Goal: Task Accomplishment & Management: Complete application form

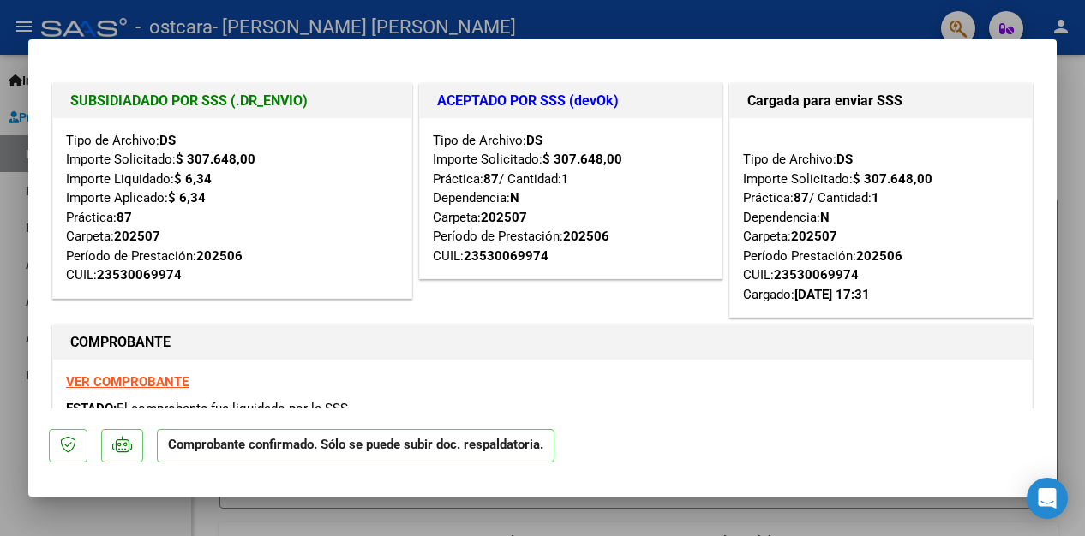
click at [498, 15] on div at bounding box center [542, 268] width 1085 height 536
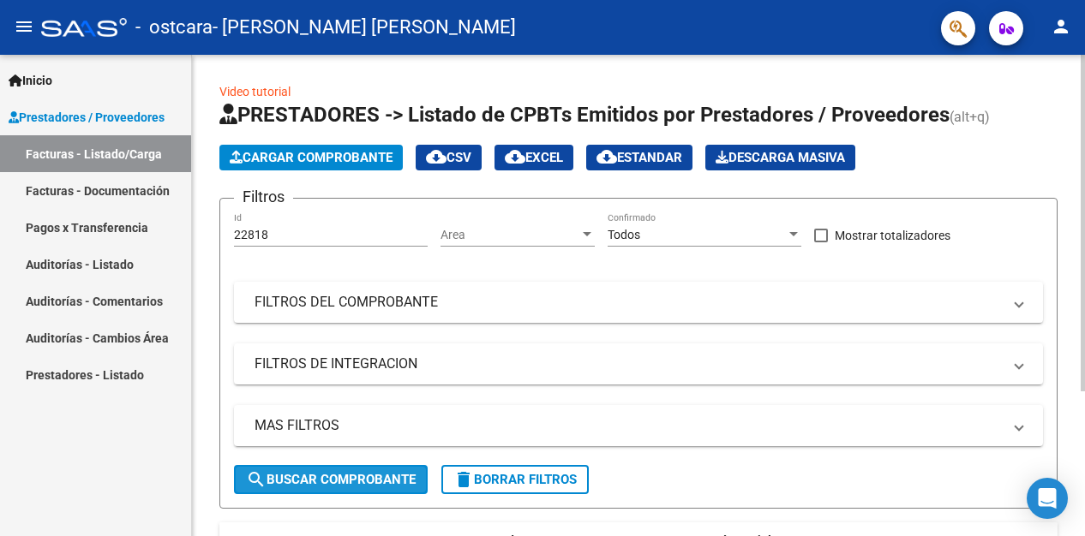
click at [347, 477] on span "search Buscar Comprobante" at bounding box center [331, 479] width 170 height 15
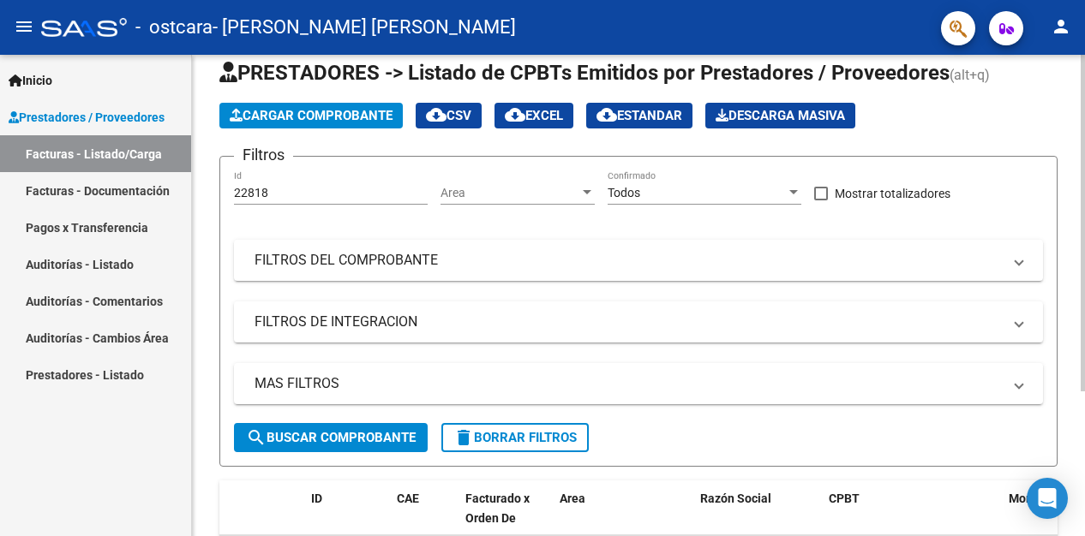
scroll to position [43, 0]
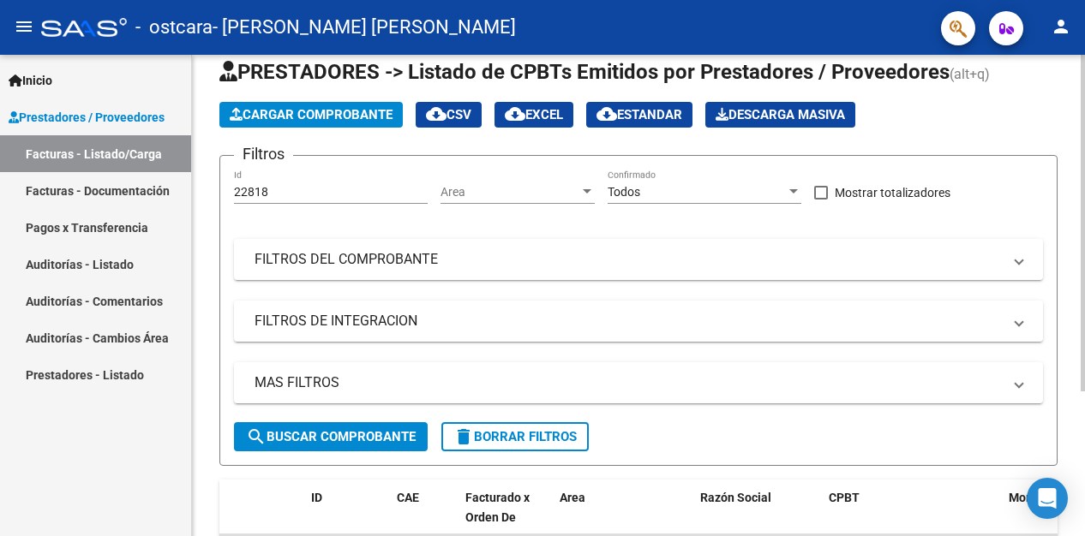
click at [1025, 129] on app-list-header "PRESTADORES -> Listado de CPBTs Emitidos por Prestadores / Proveedores (alt+q) …" at bounding box center [638, 262] width 838 height 408
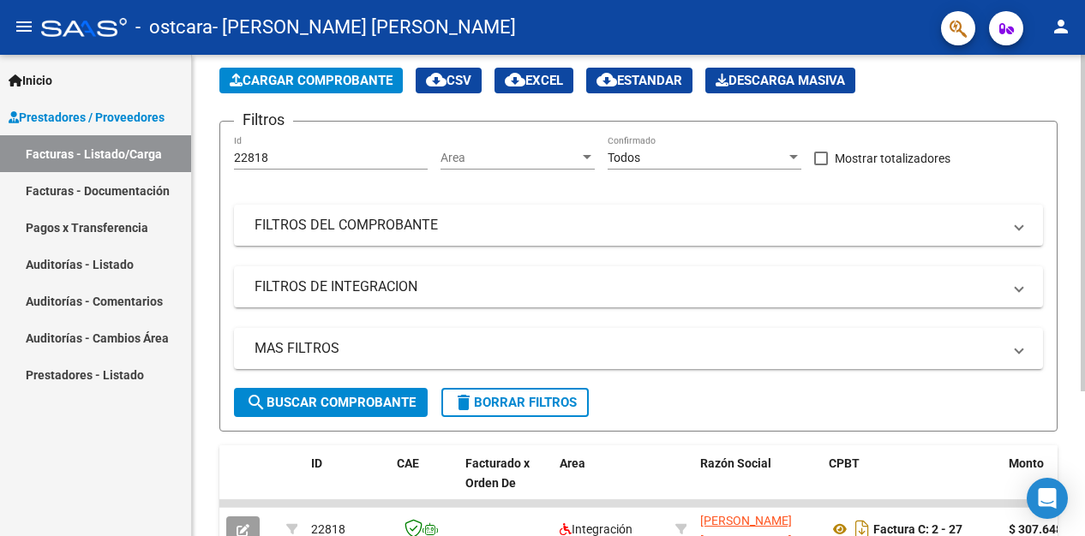
scroll to position [207, 0]
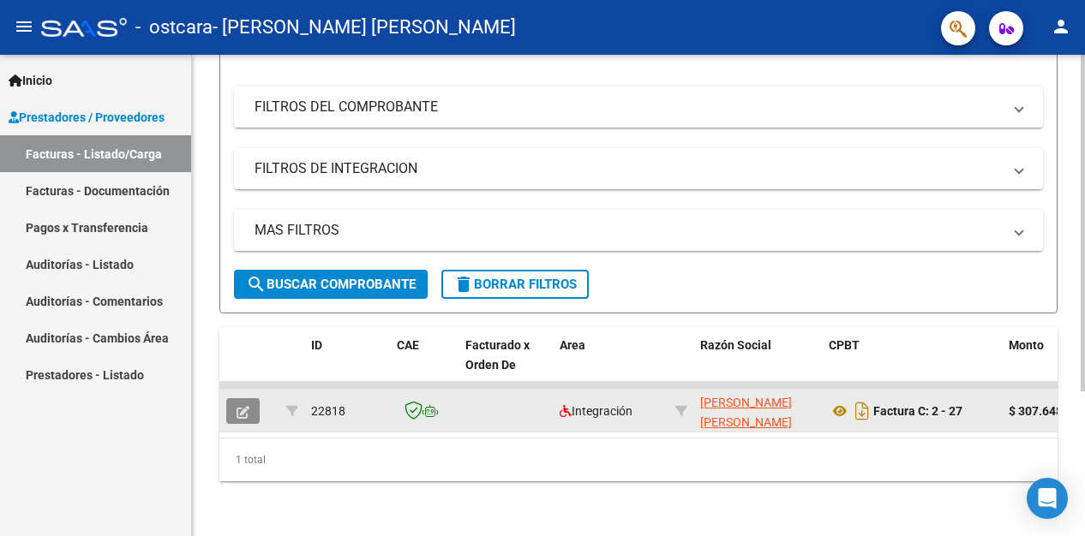
click at [241, 406] on icon "button" at bounding box center [242, 412] width 13 height 13
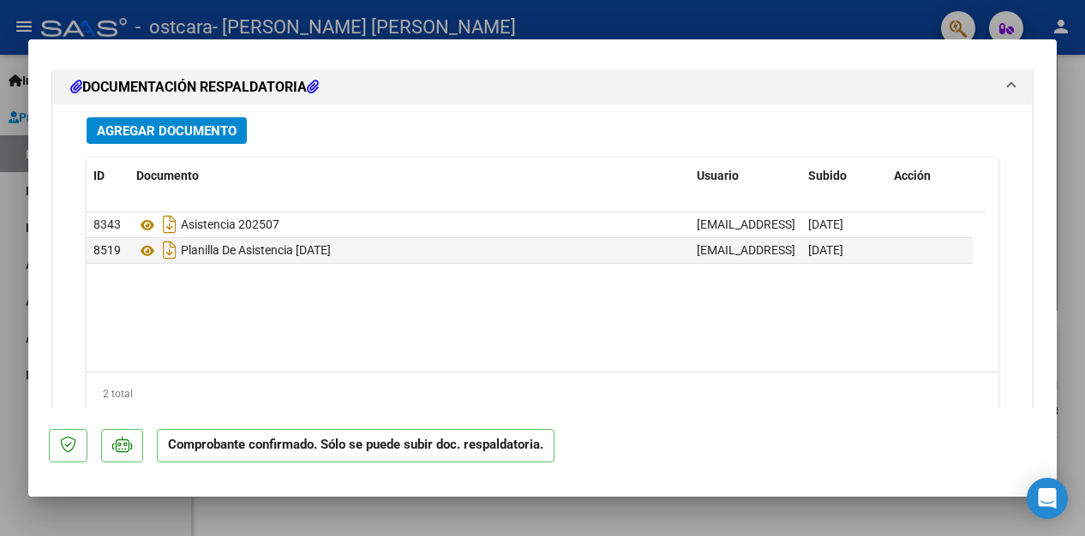
scroll to position [2225, 0]
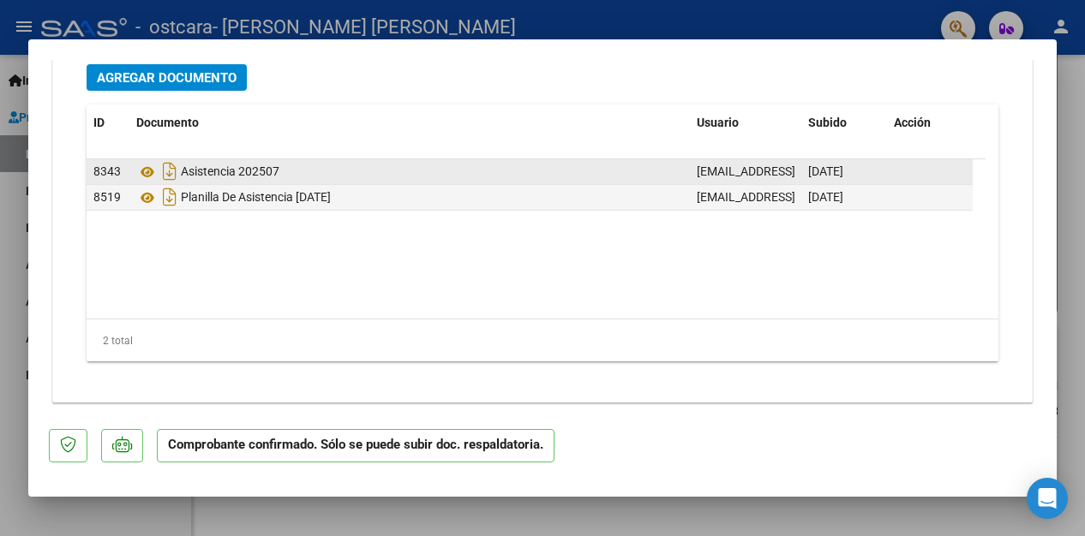
click at [339, 166] on div "Asistencia 202507" at bounding box center [409, 171] width 547 height 27
click at [145, 164] on icon at bounding box center [147, 172] width 22 height 21
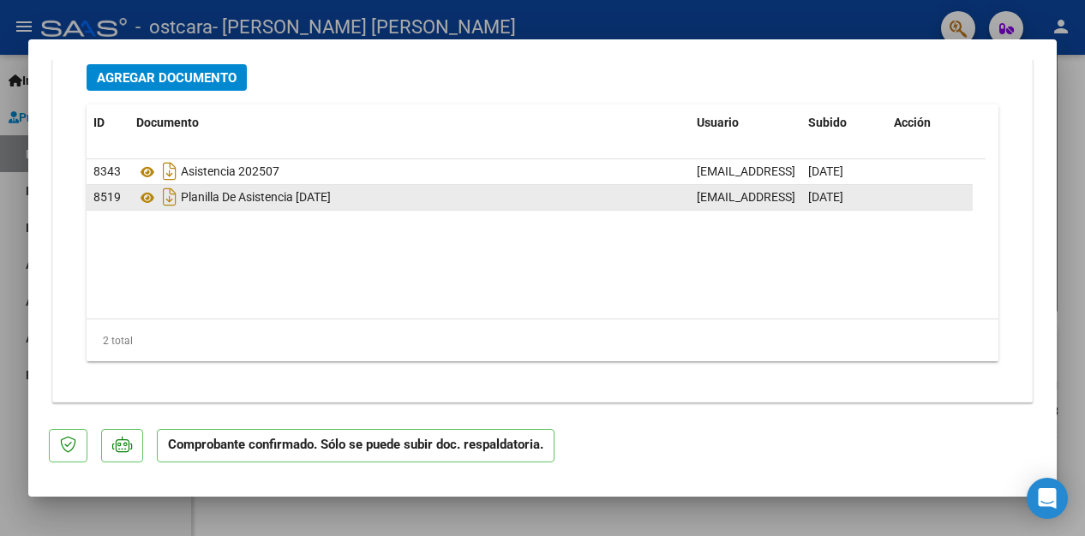
click at [445, 194] on div "Planilla De Asistencia [DATE]" at bounding box center [409, 196] width 547 height 27
click at [449, 68] on div "Agregar Documento" at bounding box center [543, 77] width 912 height 27
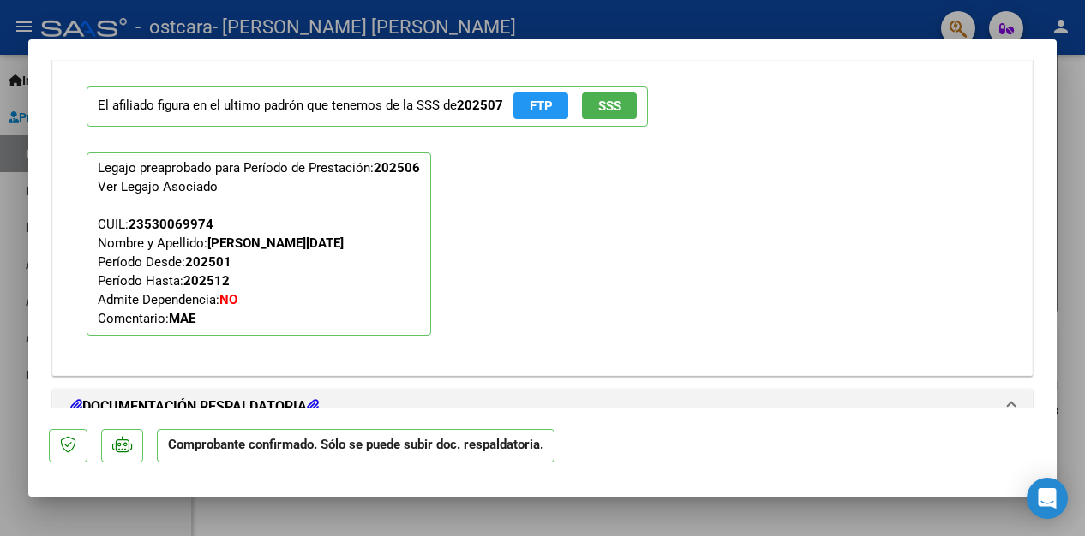
scroll to position [1818, 0]
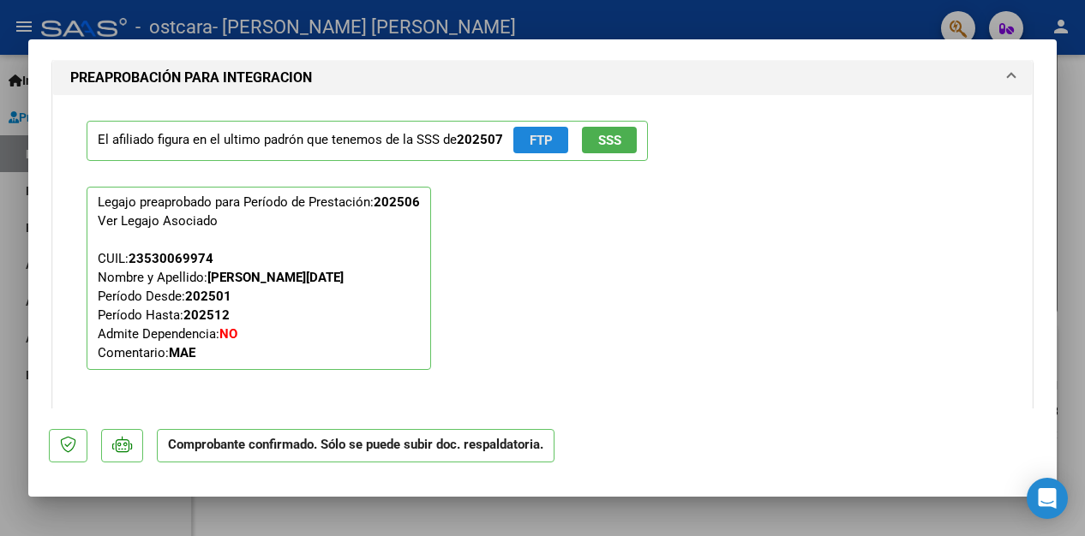
click at [541, 137] on span "FTP" at bounding box center [540, 140] width 23 height 15
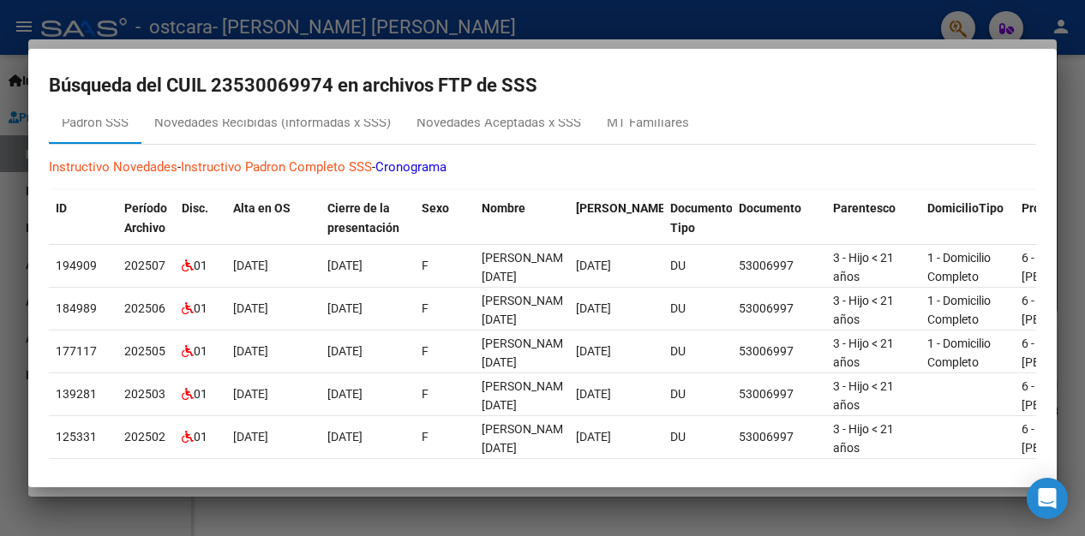
scroll to position [0, 0]
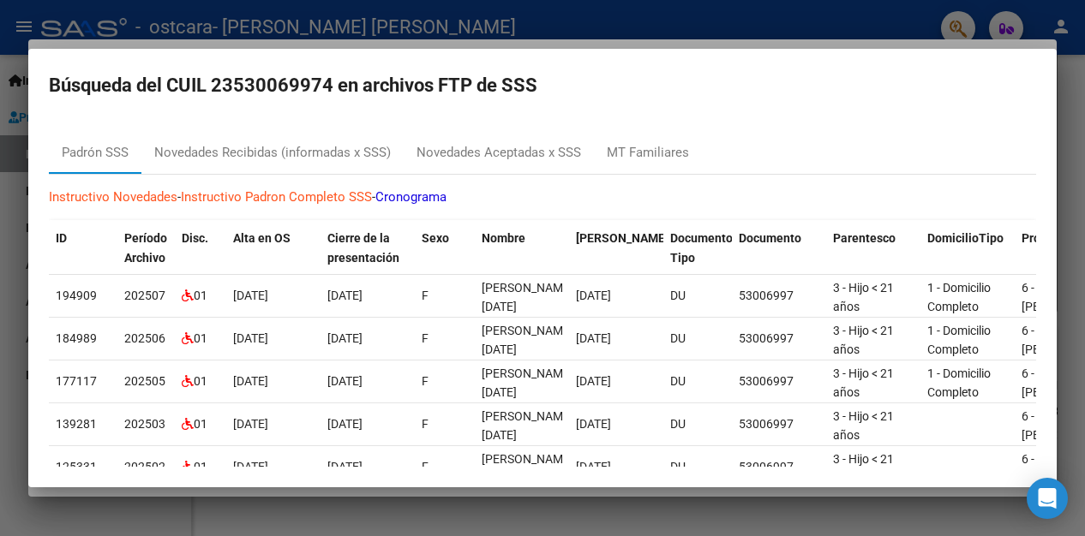
click at [523, 30] on div at bounding box center [542, 268] width 1085 height 536
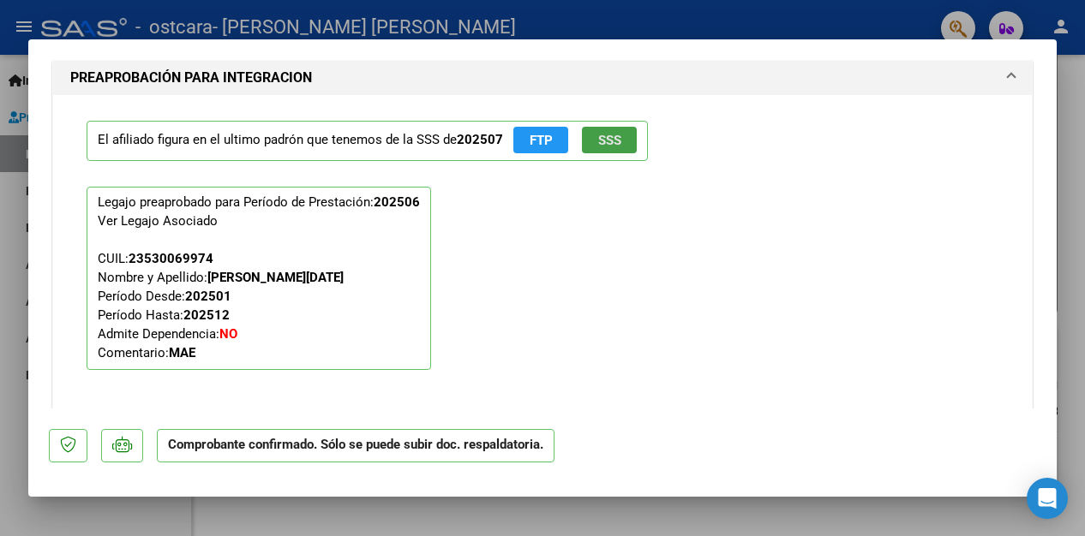
click at [609, 138] on span "SSS" at bounding box center [609, 140] width 23 height 15
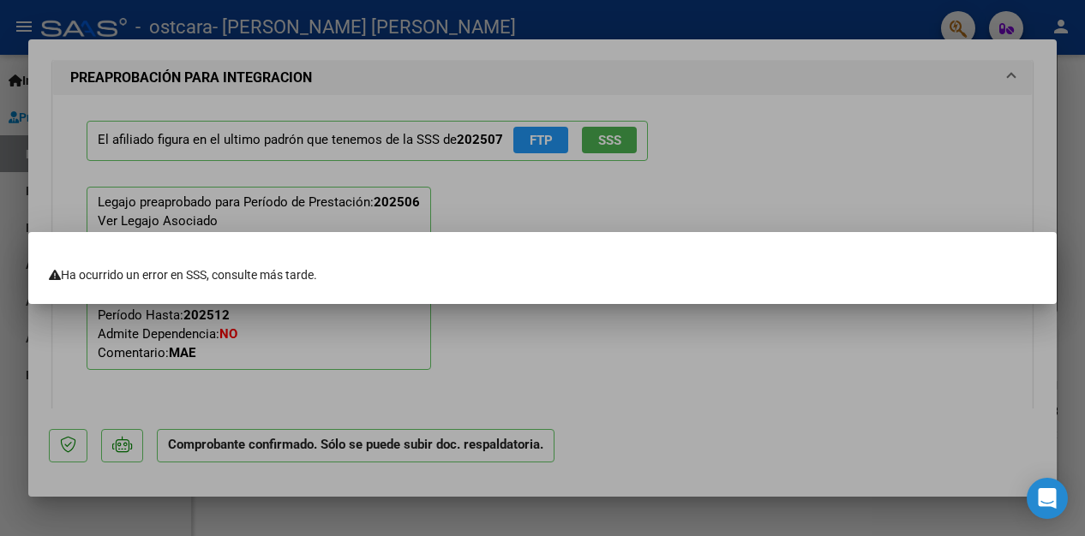
click at [767, 15] on div at bounding box center [542, 268] width 1085 height 536
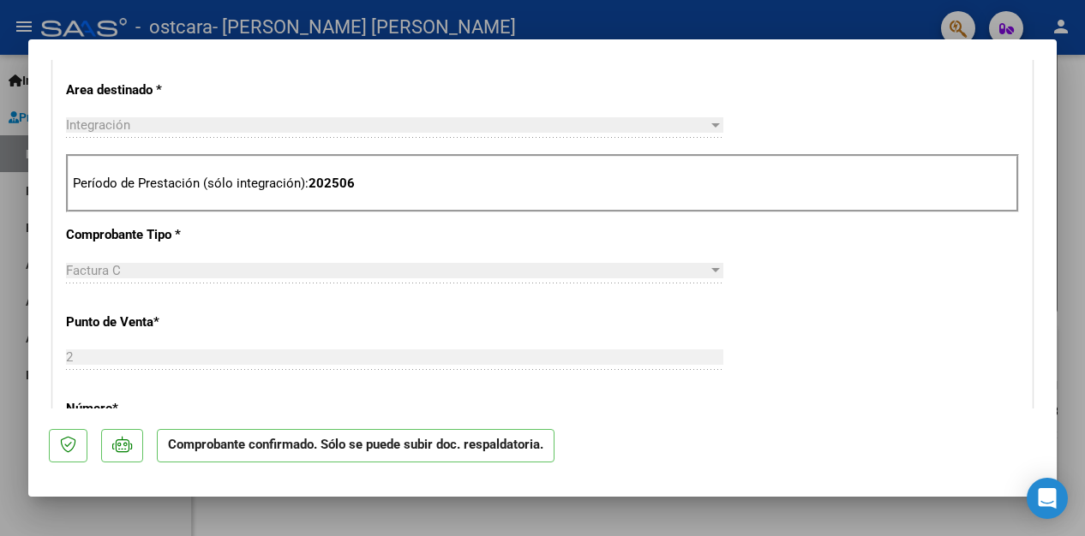
scroll to position [562, 0]
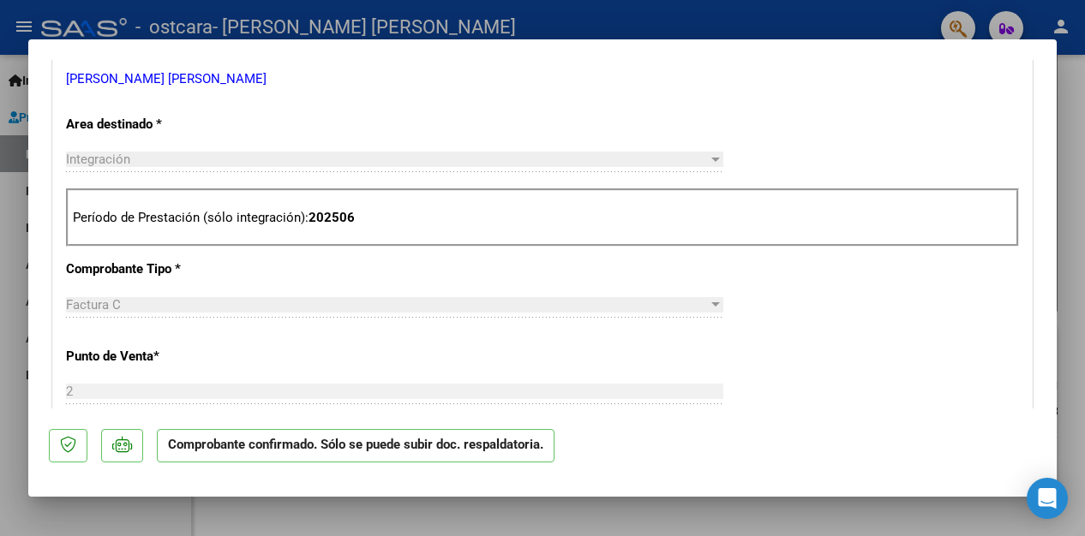
click at [354, 213] on p "Período de Prestación (sólo integración): 202506" at bounding box center [542, 218] width 939 height 20
click at [346, 213] on strong "202506" at bounding box center [331, 217] width 46 height 15
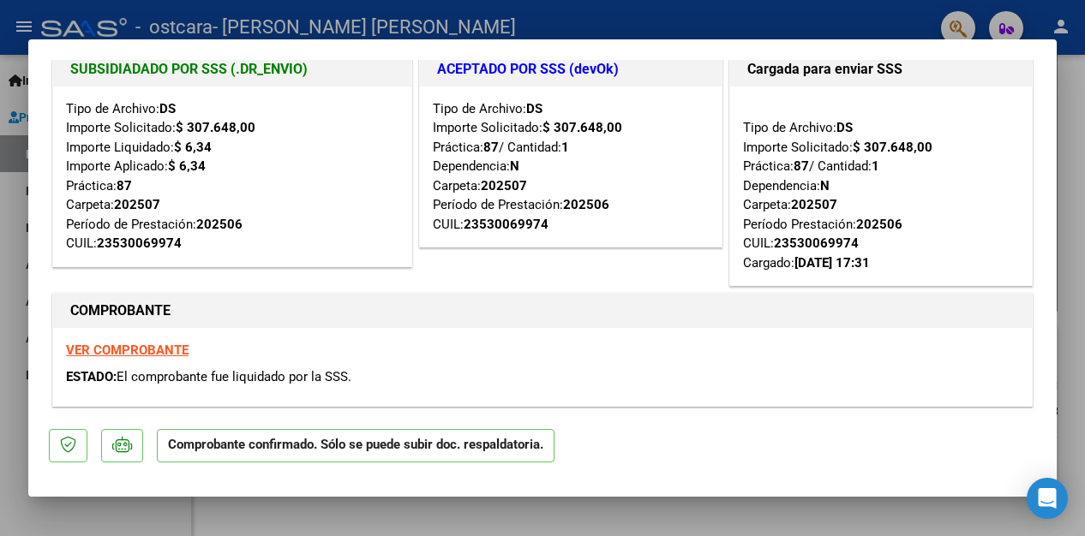
scroll to position [27, 0]
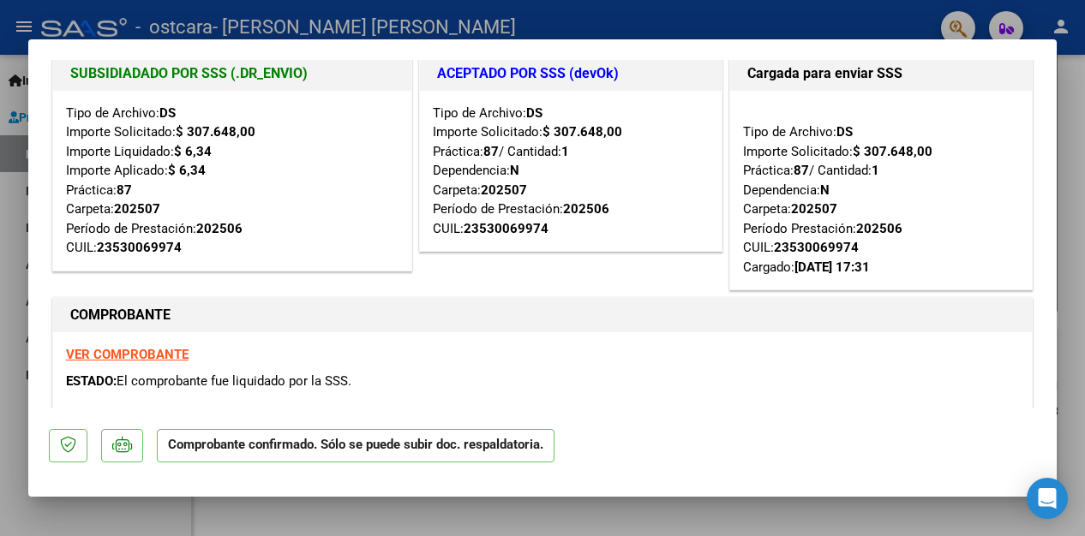
click at [846, 9] on div at bounding box center [542, 268] width 1085 height 536
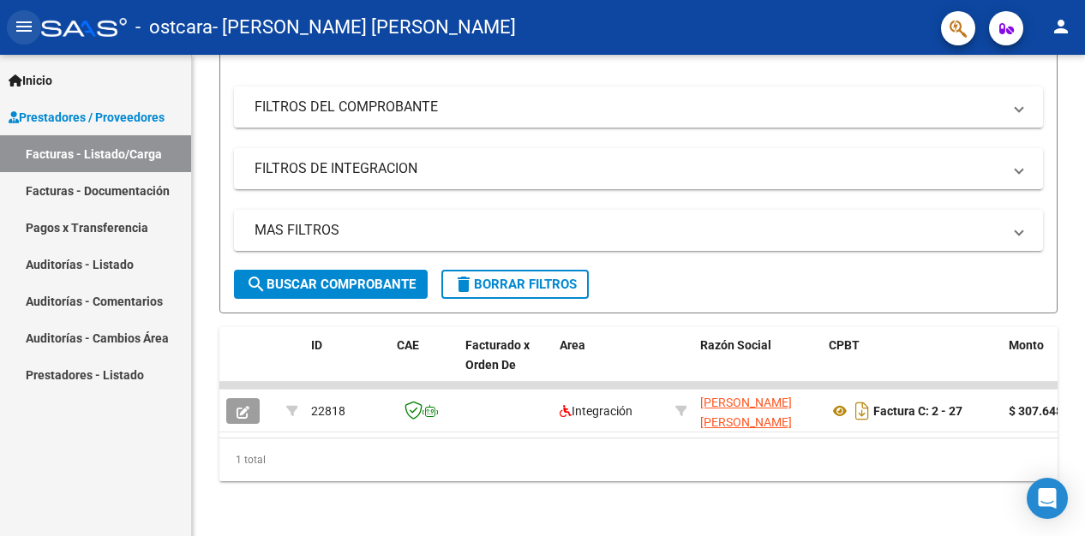
click at [22, 35] on mat-icon "menu" at bounding box center [24, 26] width 21 height 21
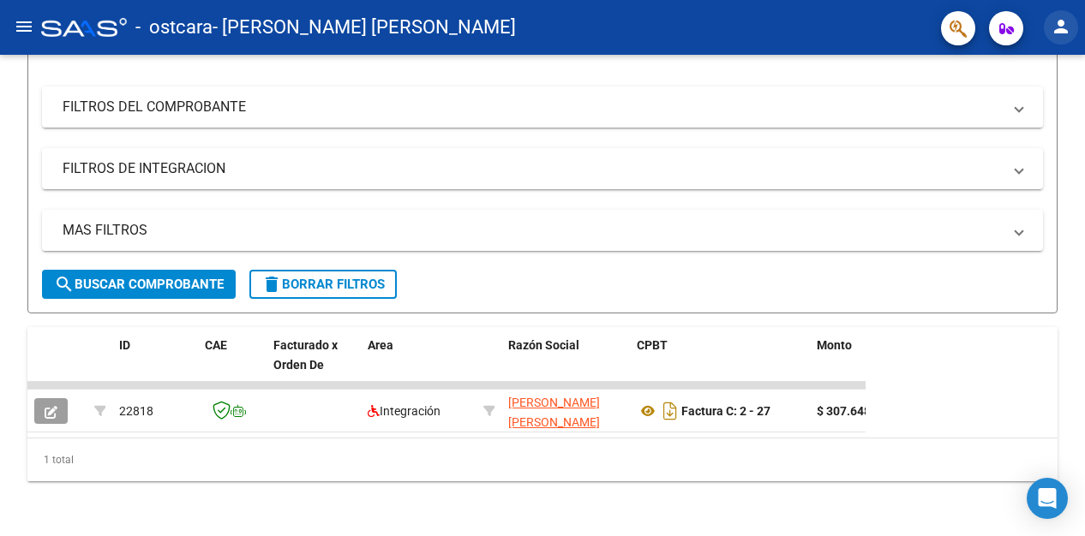
click at [1055, 28] on mat-icon "person" at bounding box center [1060, 26] width 21 height 21
click at [960, 24] on div at bounding box center [542, 268] width 1085 height 536
click at [1003, 28] on icon "button" at bounding box center [1006, 28] width 15 height 13
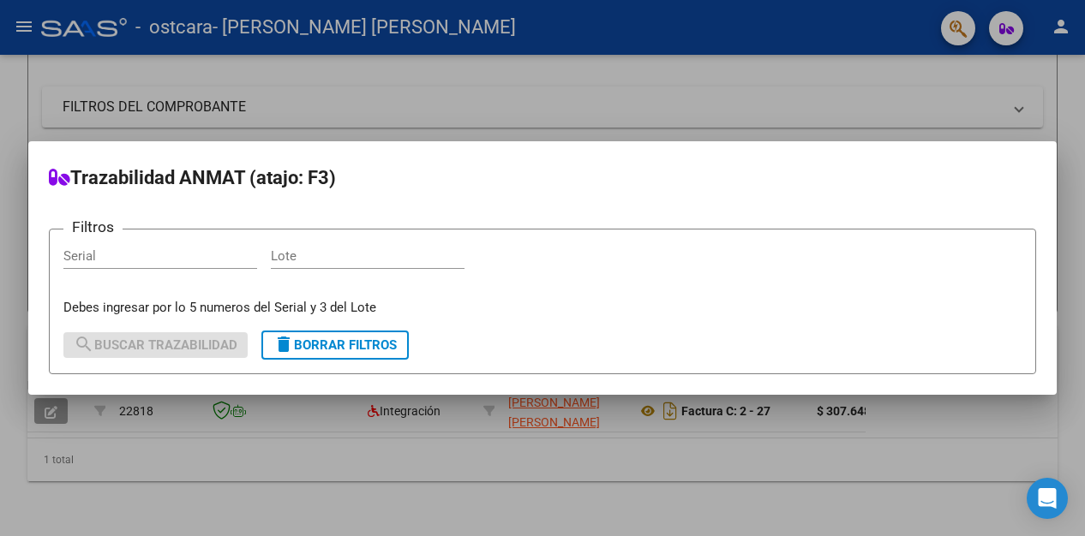
click at [1003, 28] on div at bounding box center [542, 268] width 1085 height 536
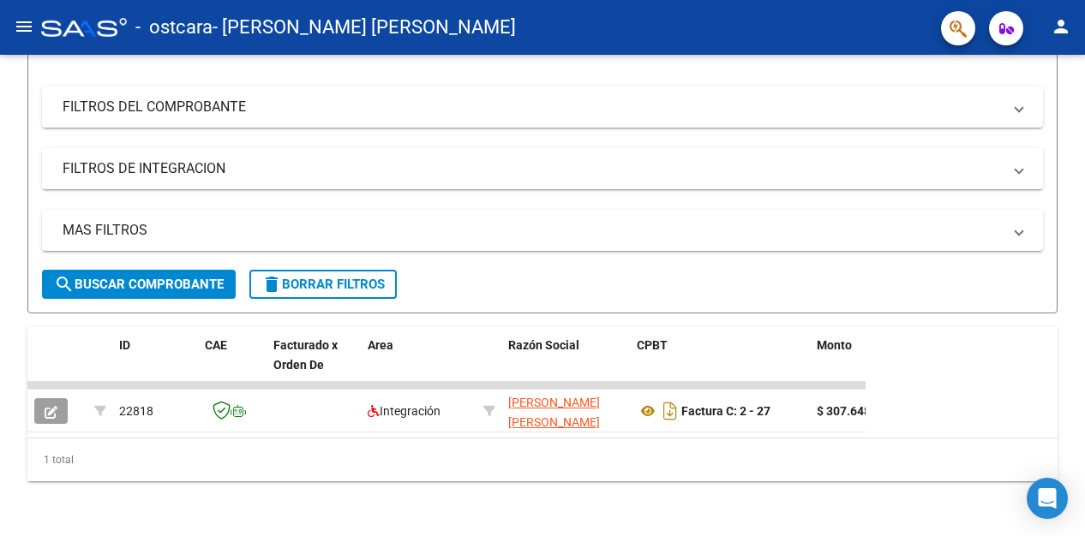
click at [23, 30] on mat-icon "menu" at bounding box center [24, 26] width 21 height 21
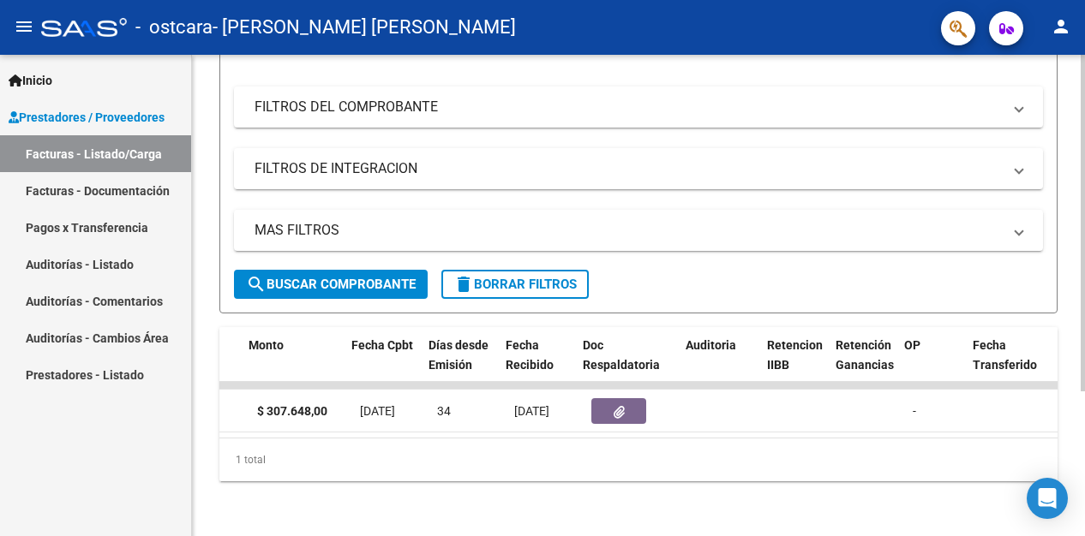
scroll to position [0, 759]
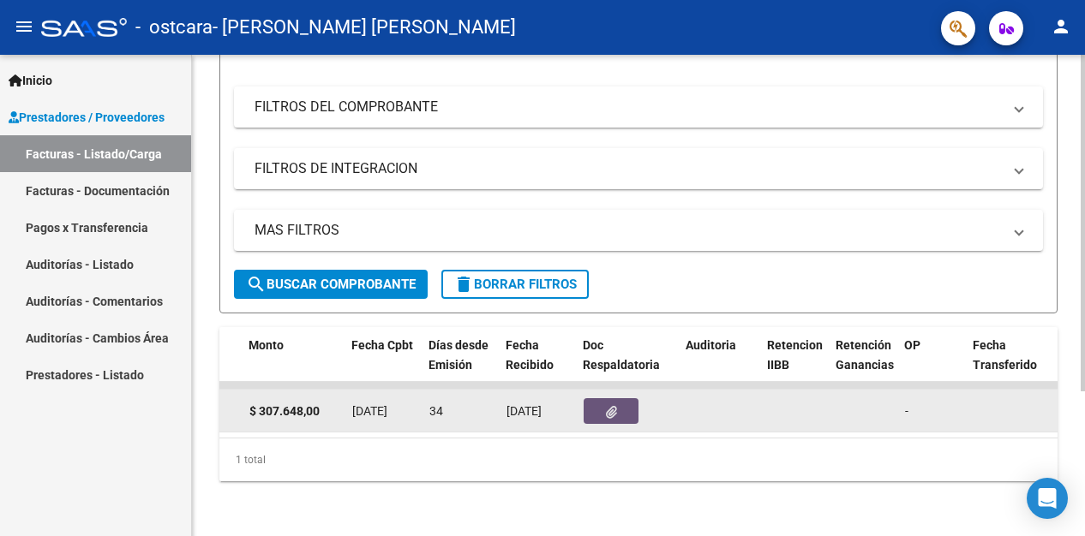
click at [610, 406] on icon "button" at bounding box center [611, 412] width 11 height 13
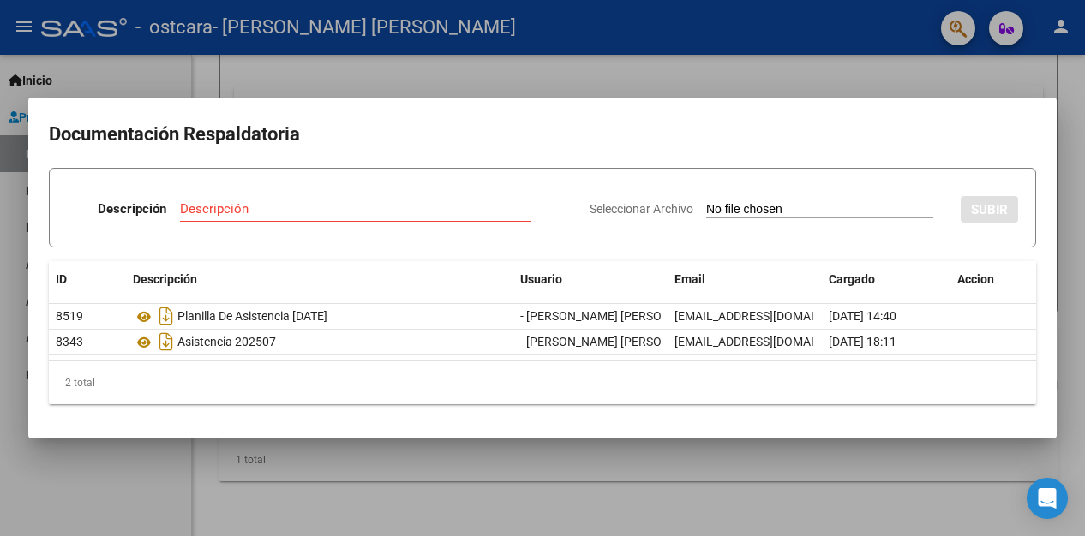
click at [601, 69] on div at bounding box center [542, 268] width 1085 height 536
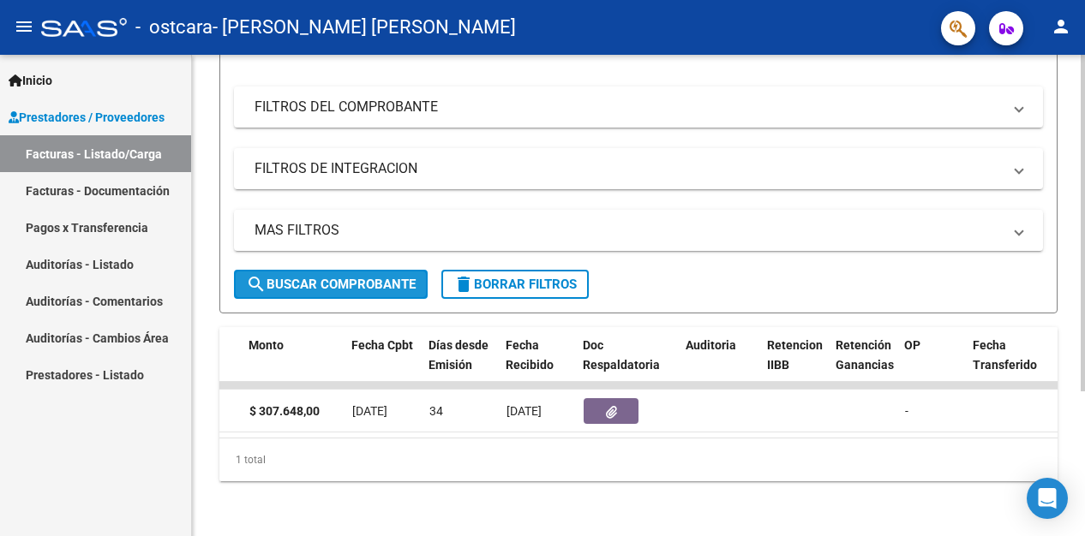
click at [398, 277] on span "search Buscar Comprobante" at bounding box center [331, 284] width 170 height 15
click at [367, 163] on mat-panel-title "FILTROS DE INTEGRACION" at bounding box center [627, 168] width 747 height 19
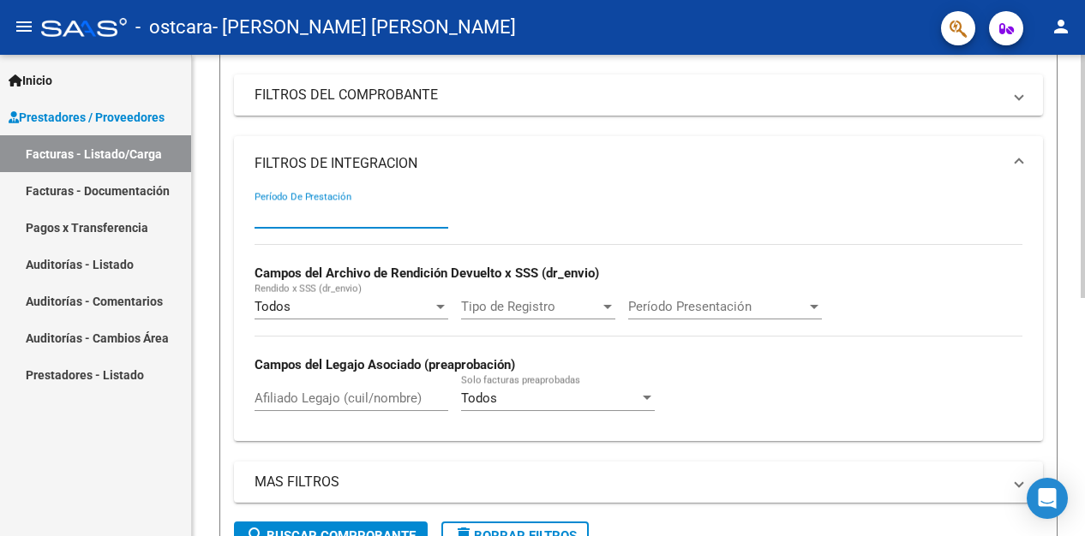
click at [360, 213] on input "Período De Prestación" at bounding box center [351, 214] width 194 height 15
drag, startPoint x: 1063, startPoint y: 189, endPoint x: 1062, endPoint y: 241, distance: 51.4
click at [1062, 241] on div "Video tutorial PRESTADORES -> Listado de CPBTs Emitidos por Prestadores / Prove…" at bounding box center [638, 318] width 893 height 941
click at [826, 402] on div "202506 Período De Prestación Campos del Archivo de Rendición Devuelto x SSS (dr…" at bounding box center [638, 309] width 768 height 236
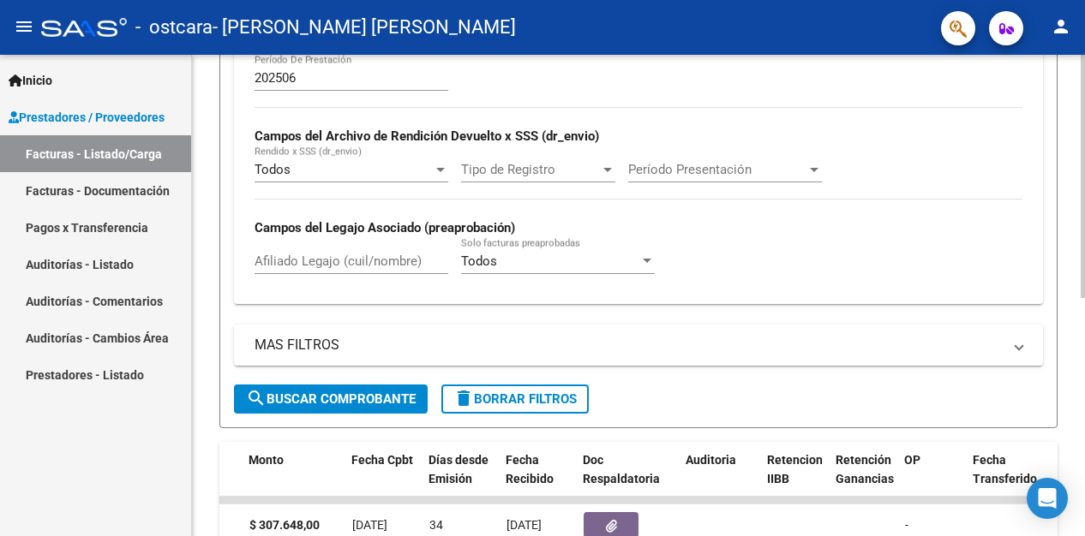
scroll to position [379, 0]
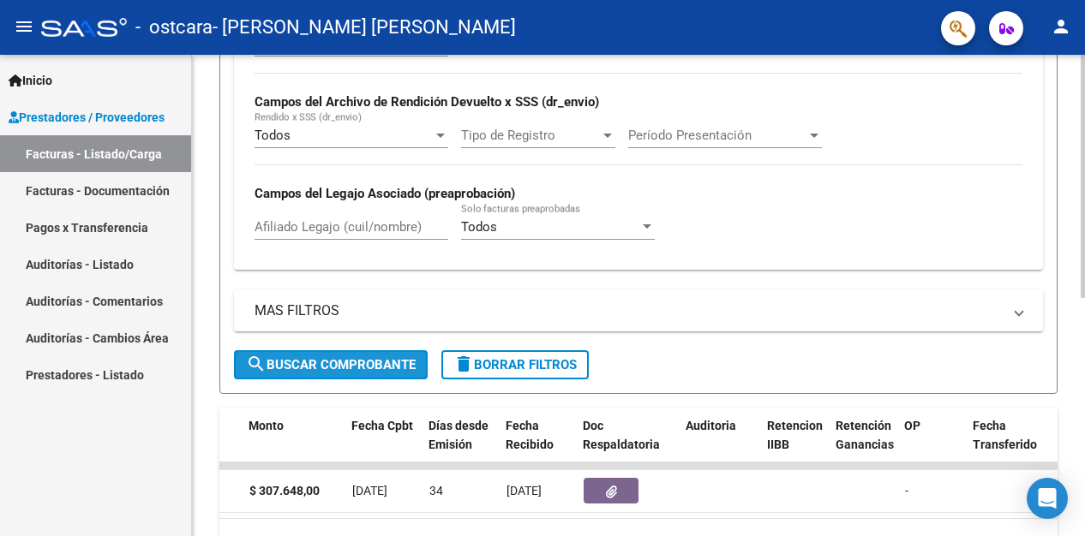
click at [325, 365] on span "search Buscar Comprobante" at bounding box center [331, 364] width 170 height 15
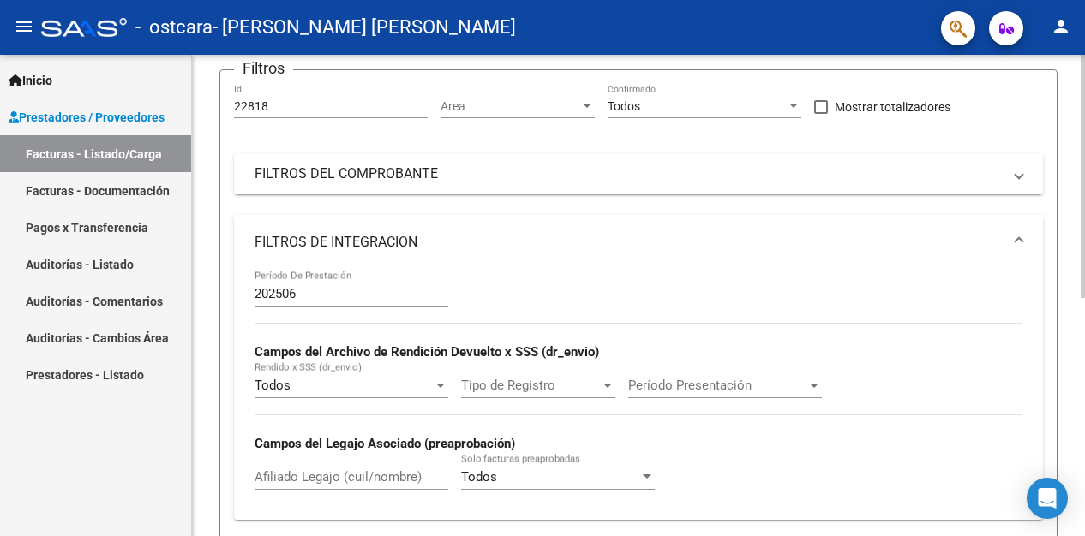
scroll to position [26, 0]
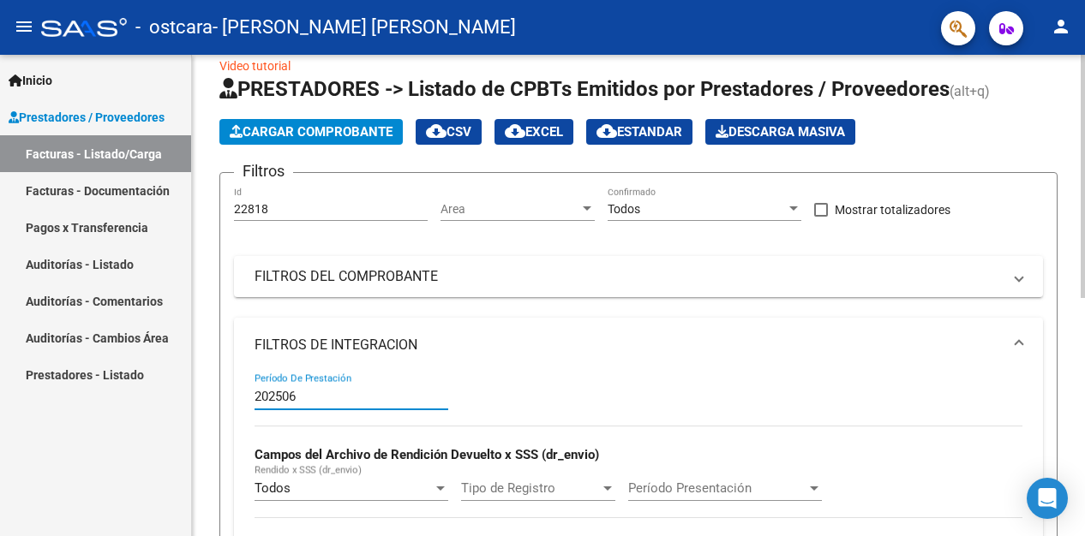
click at [299, 401] on input "202506" at bounding box center [351, 396] width 194 height 15
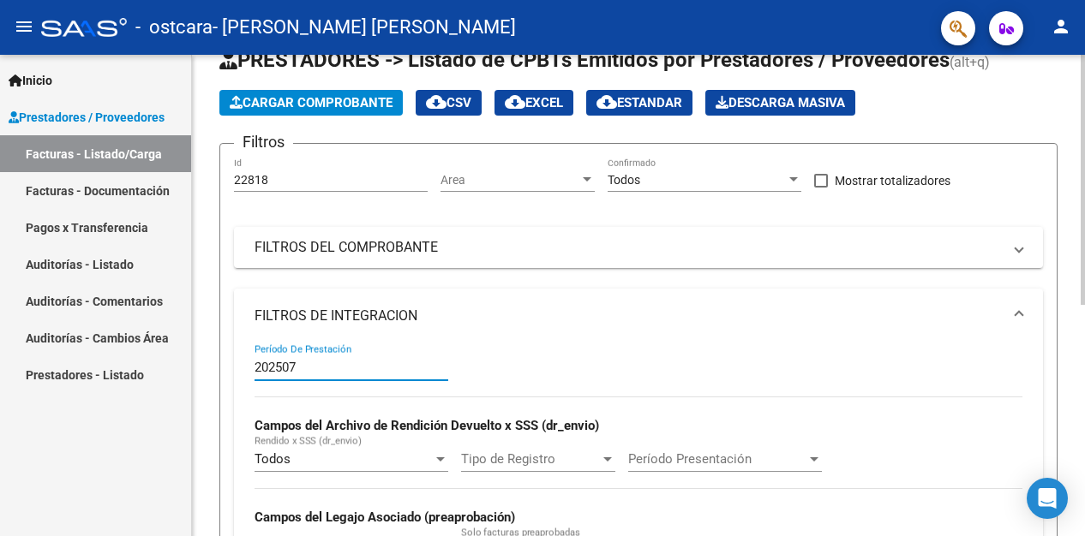
scroll to position [81, 0]
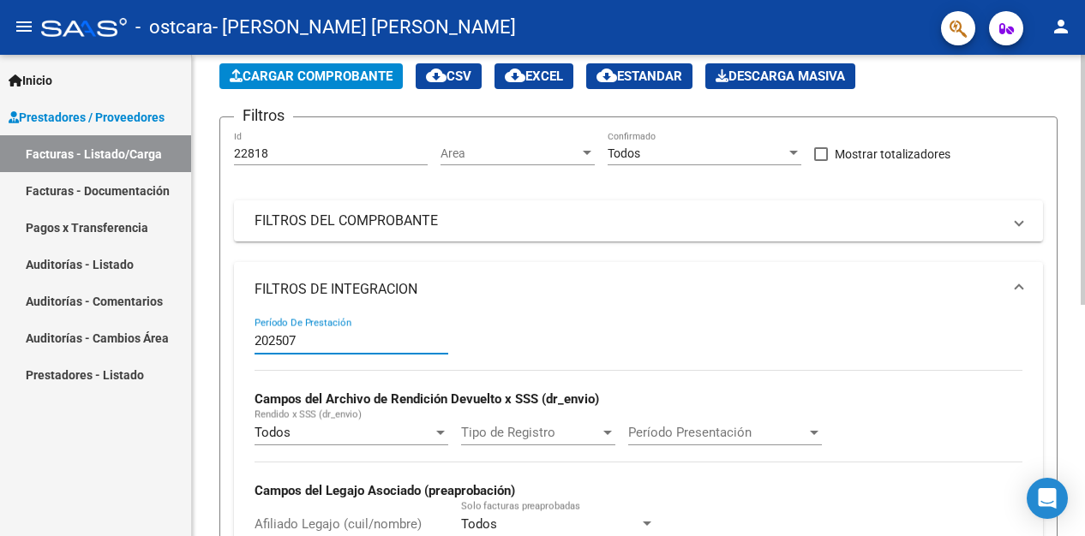
type input "202507"
click at [211, 284] on div "Video tutorial PRESTADORES -> Listado de CPBTs Emitidos por Prestadores / Prove…" at bounding box center [638, 437] width 893 height 928
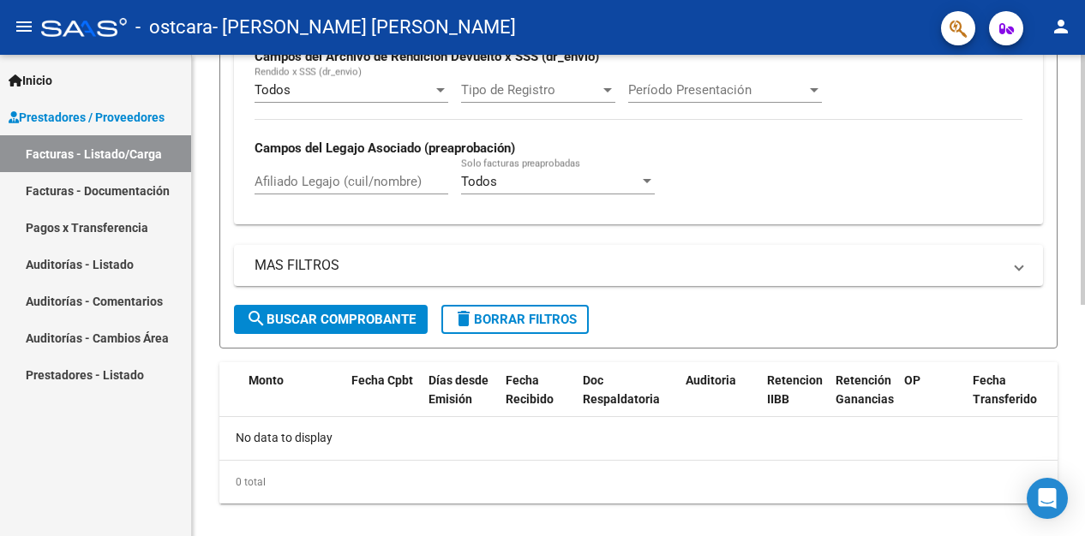
scroll to position [446, 0]
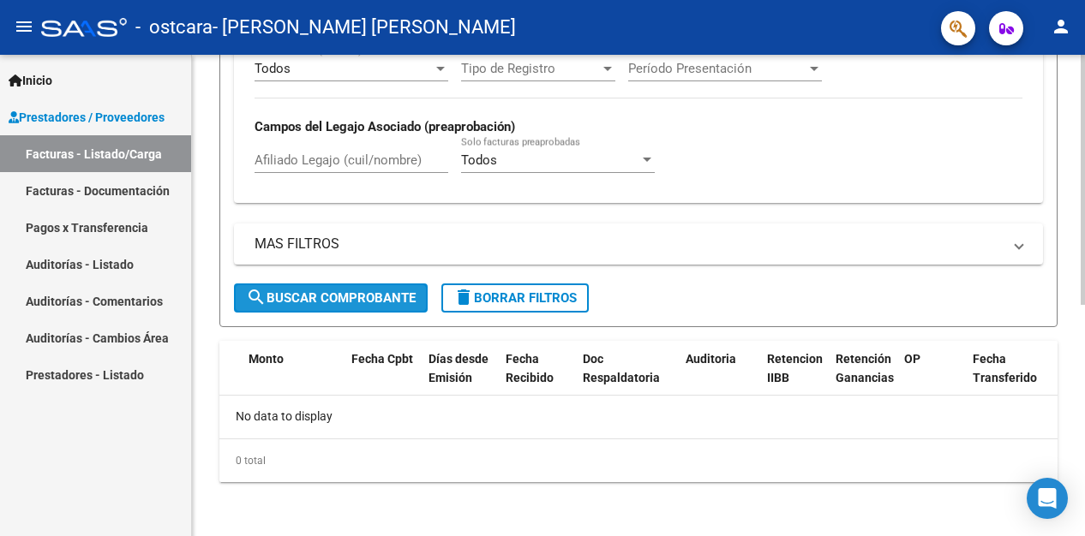
click at [251, 296] on mat-icon "search" at bounding box center [256, 297] width 21 height 21
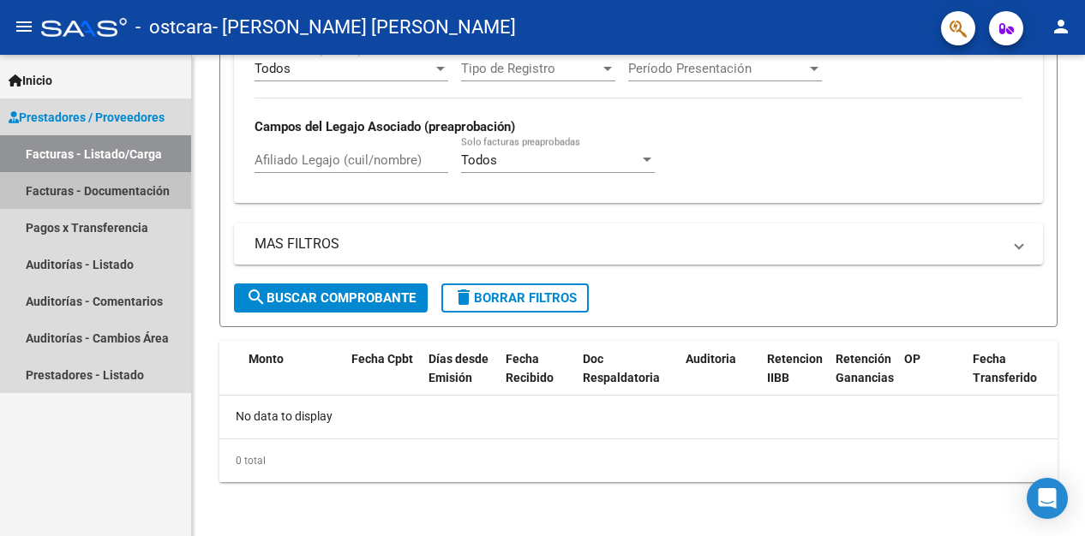
click at [101, 184] on link "Facturas - Documentación" at bounding box center [95, 190] width 191 height 37
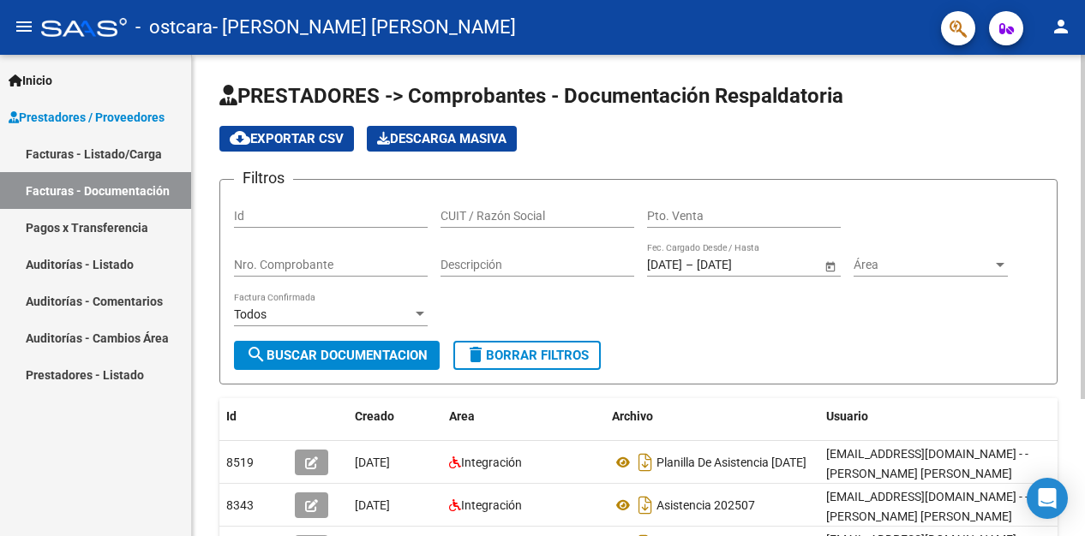
click at [881, 118] on app-list-header "PRESTADORES -> Comprobantes - Documentación Respaldatoria cloud_download Export…" at bounding box center [638, 233] width 838 height 302
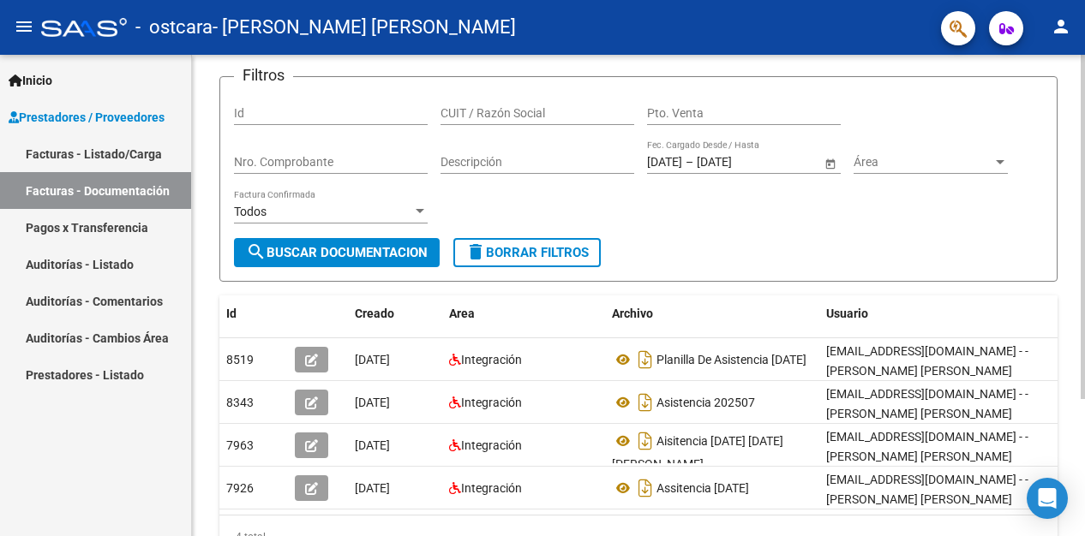
scroll to position [137, 0]
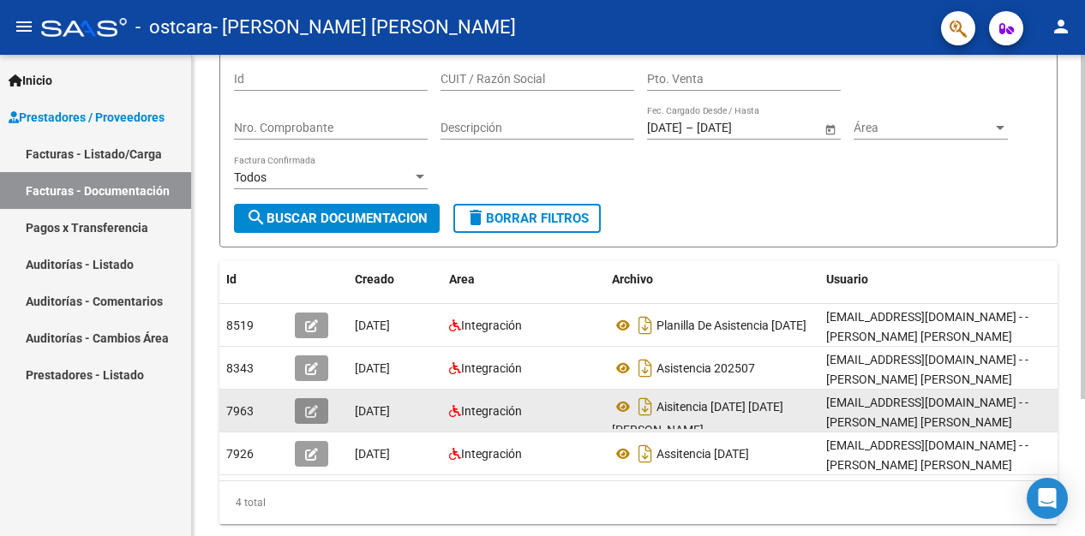
click at [314, 404] on span "button" at bounding box center [311, 411] width 13 height 15
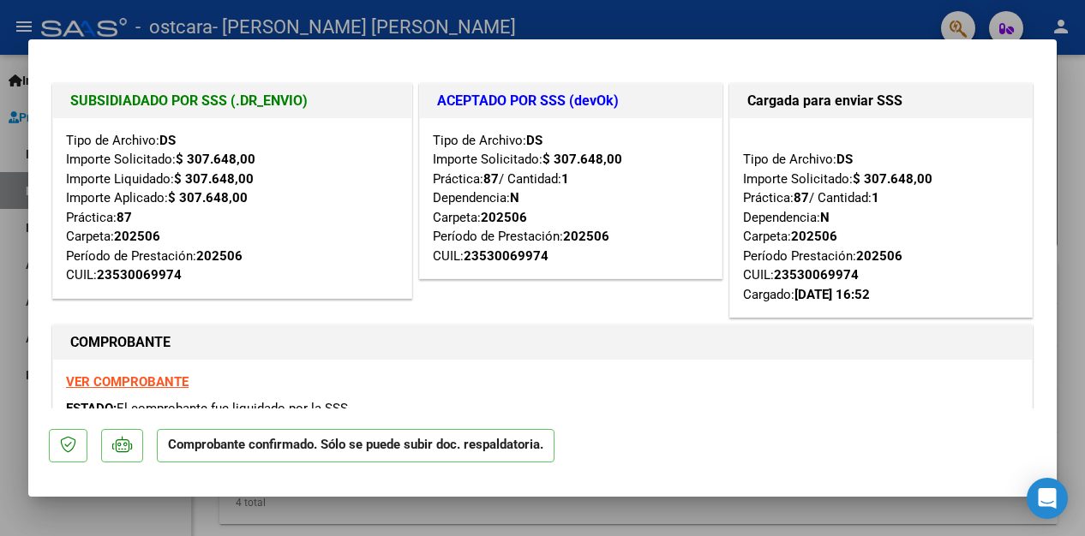
click at [653, 11] on div at bounding box center [542, 268] width 1085 height 536
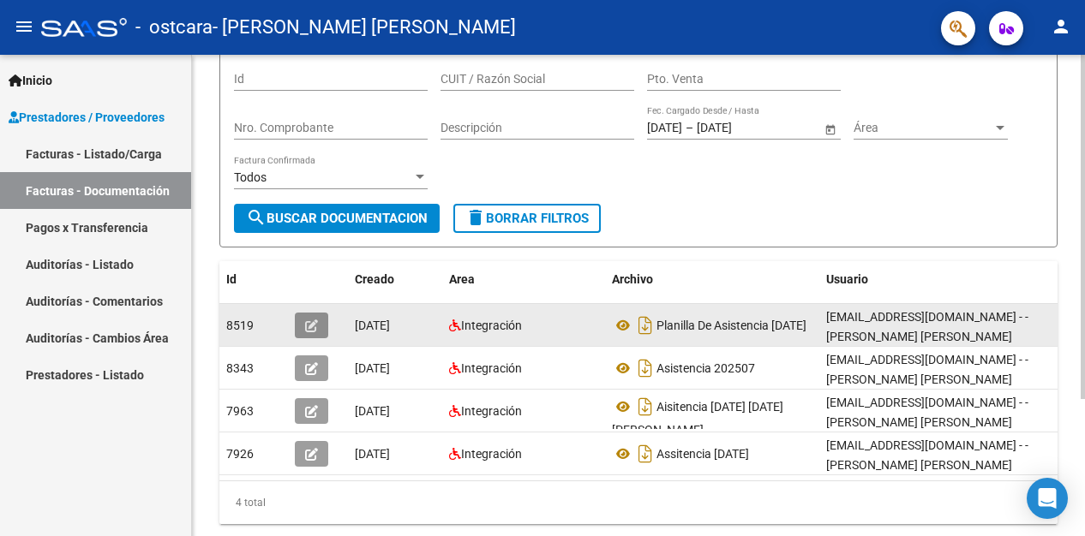
click at [316, 320] on icon "button" at bounding box center [311, 326] width 13 height 13
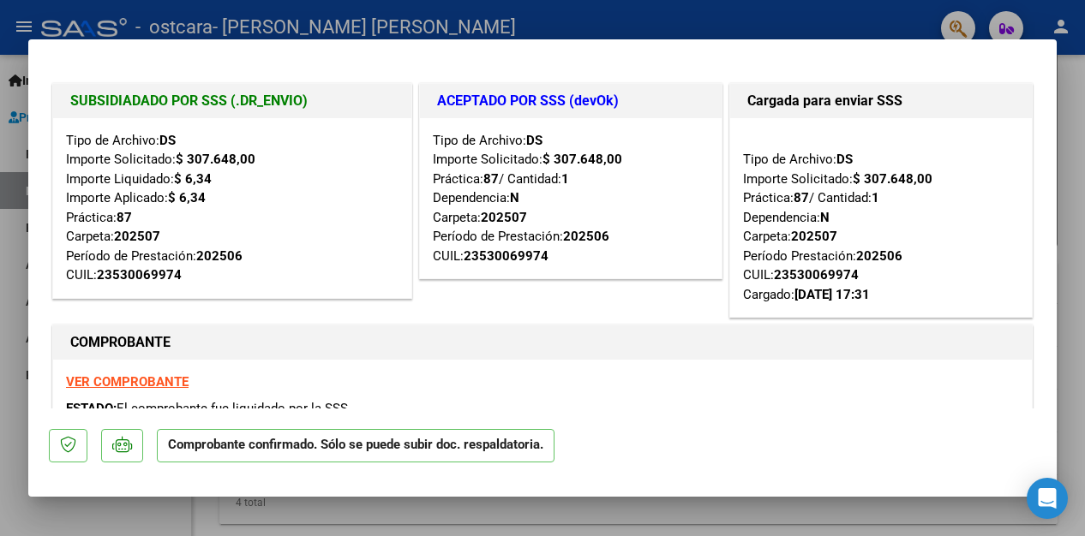
click at [685, 24] on div at bounding box center [542, 268] width 1085 height 536
type input "$ 0,00"
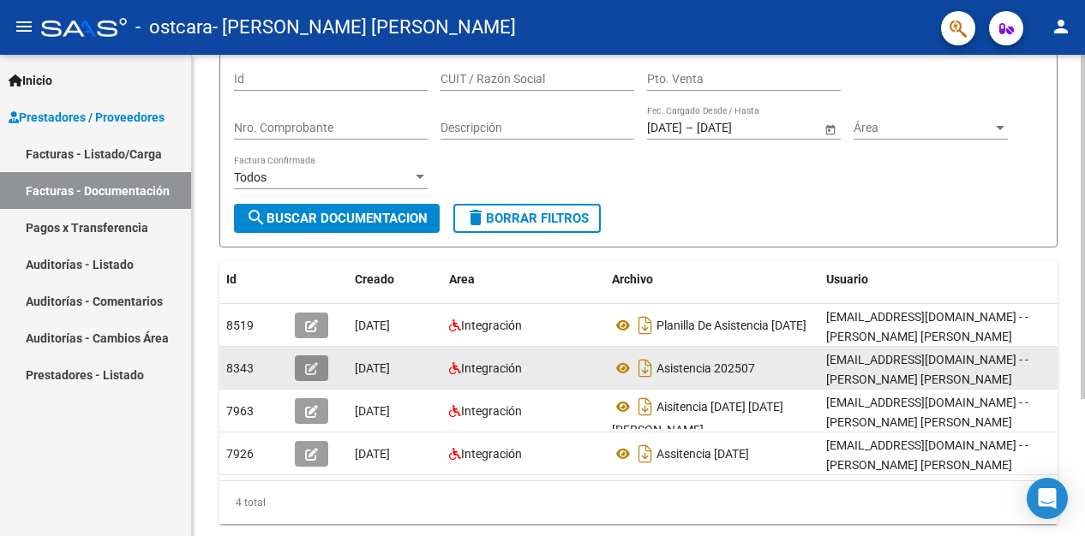
click at [314, 362] on icon "button" at bounding box center [311, 368] width 13 height 13
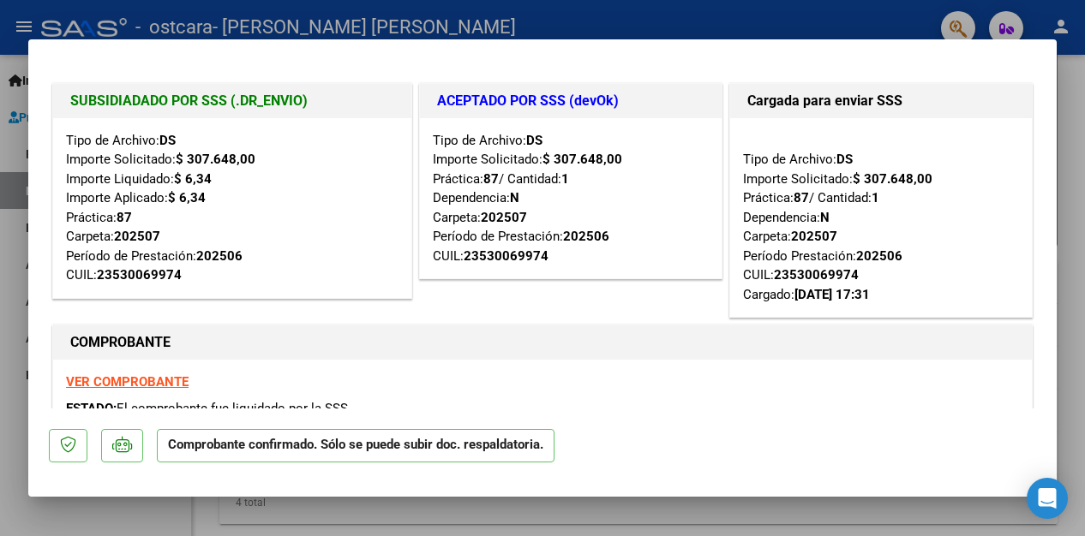
click at [871, 1] on div at bounding box center [542, 268] width 1085 height 536
type input "$ 0,00"
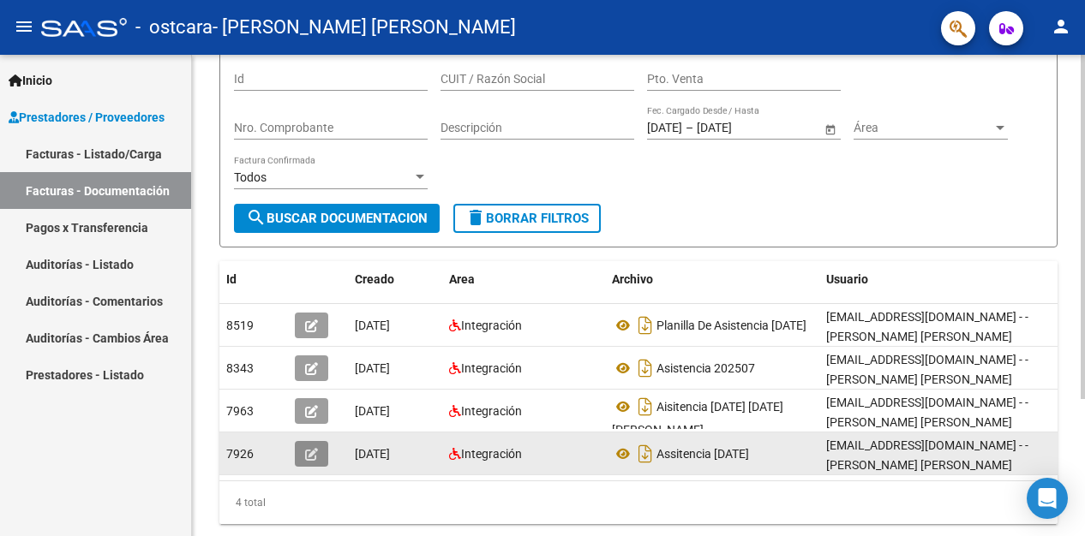
click at [307, 455] on icon "button" at bounding box center [311, 454] width 13 height 13
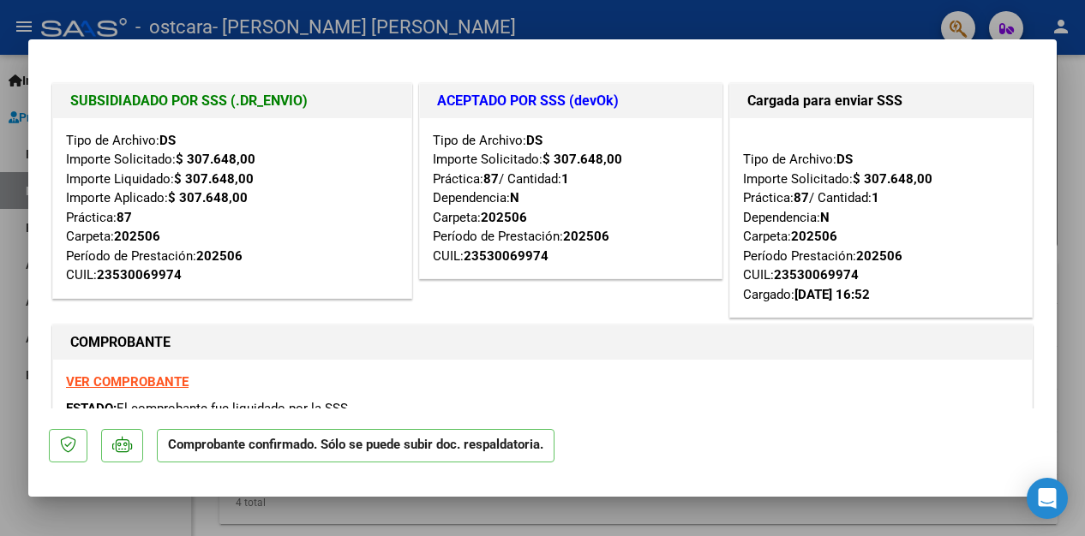
click at [888, 10] on div at bounding box center [542, 268] width 1085 height 536
type input "$ 0,00"
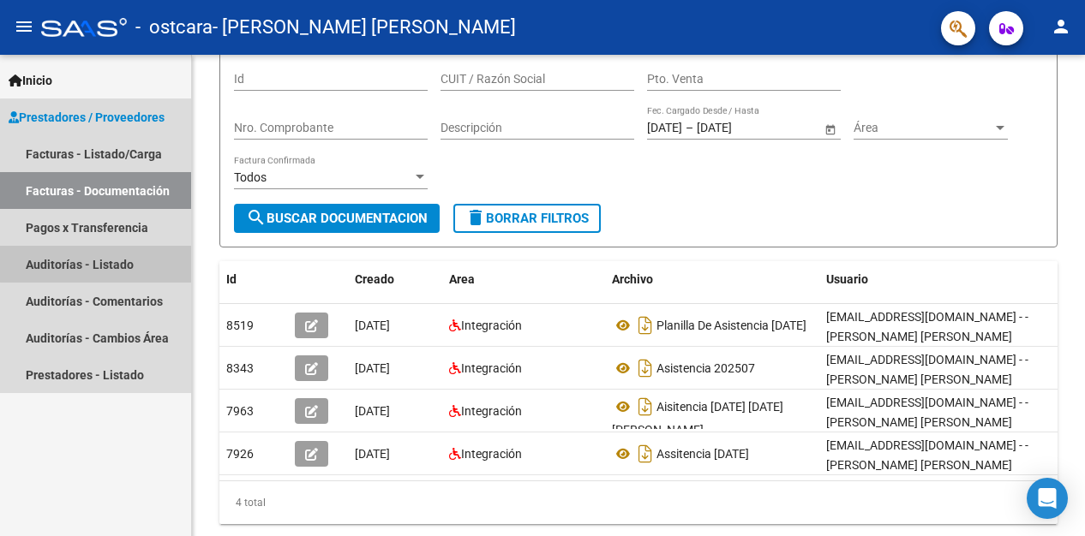
click at [115, 258] on link "Auditorías - Listado" at bounding box center [95, 264] width 191 height 37
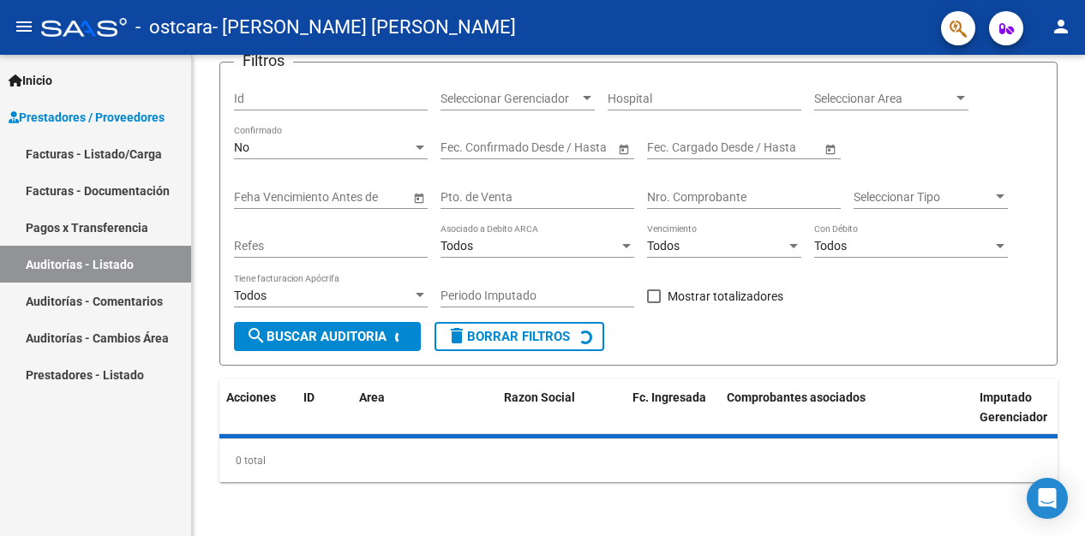
scroll to position [137, 0]
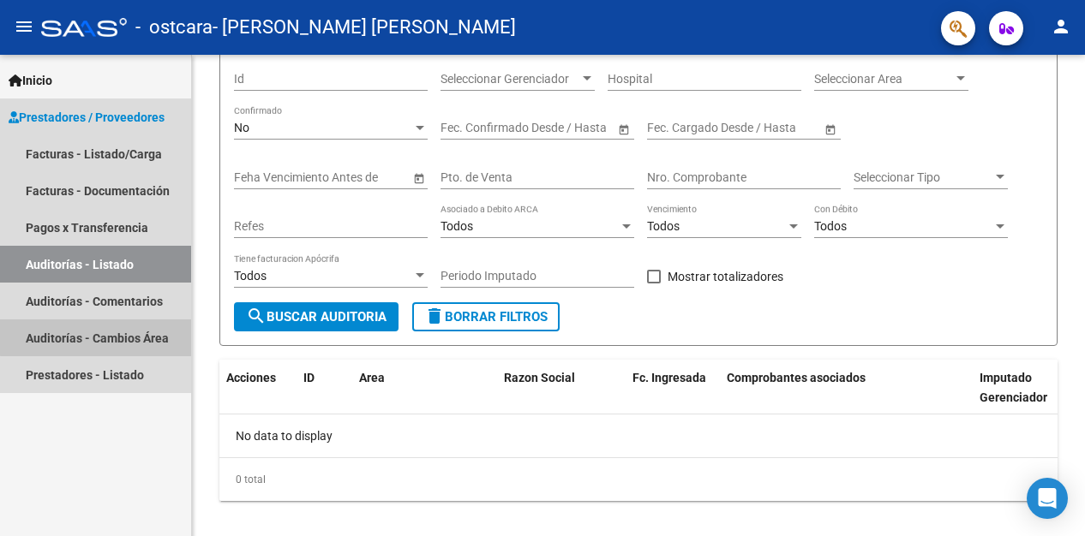
click at [109, 337] on link "Auditorías - Cambios Área" at bounding box center [95, 338] width 191 height 37
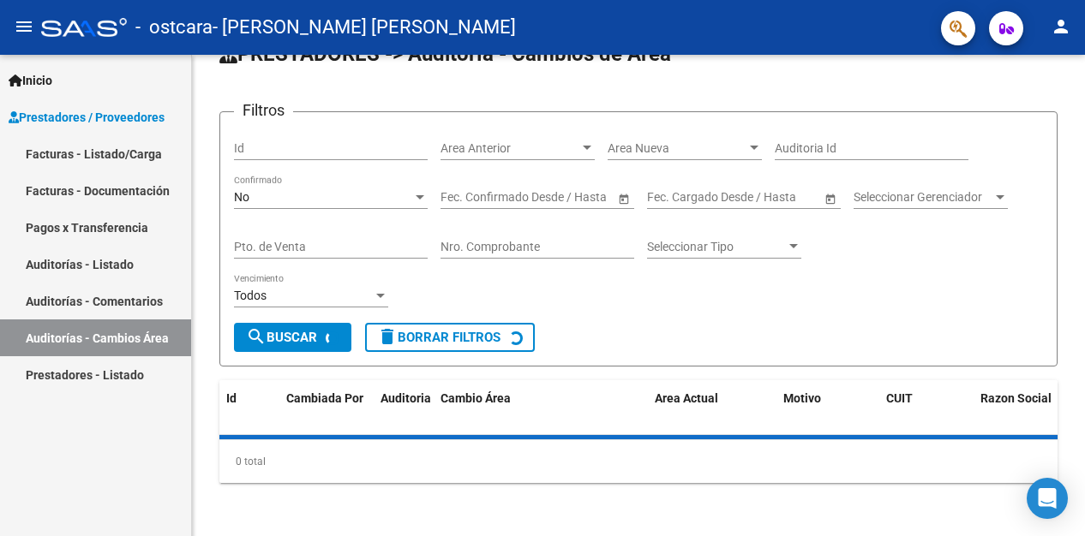
scroll to position [81, 0]
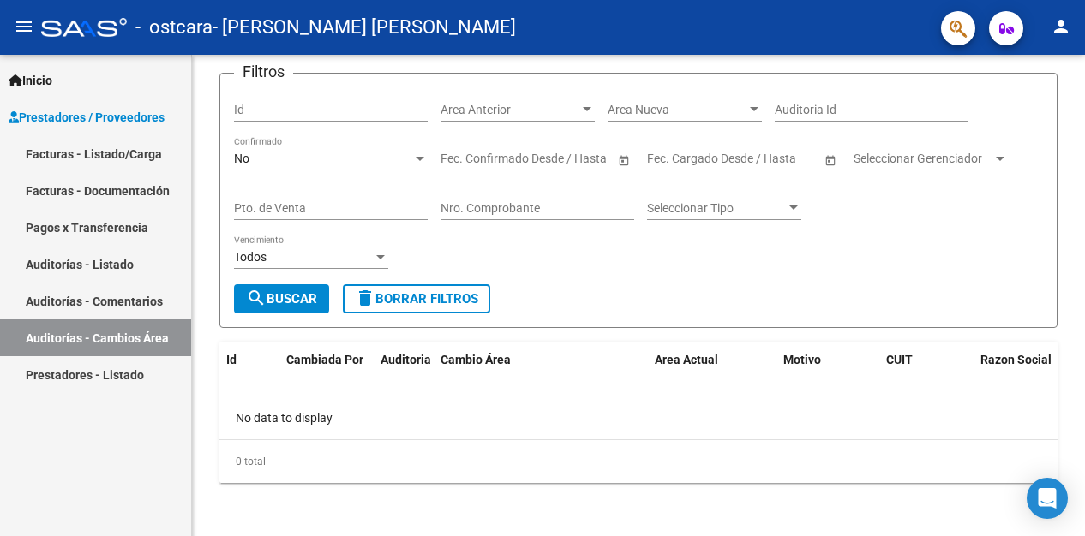
click at [41, 80] on span "Inicio" at bounding box center [31, 80] width 44 height 19
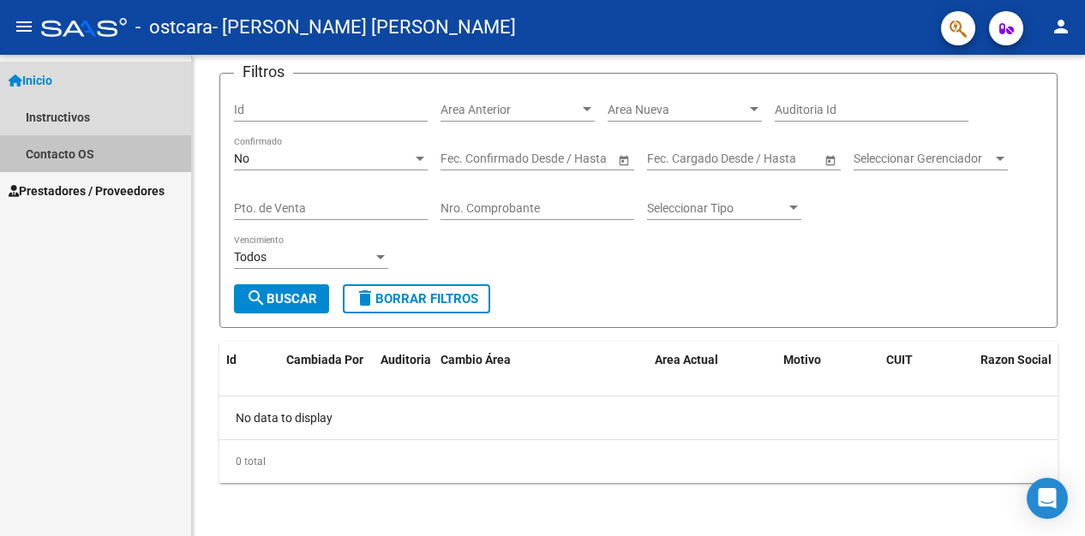
click at [70, 143] on link "Contacto OS" at bounding box center [95, 153] width 191 height 37
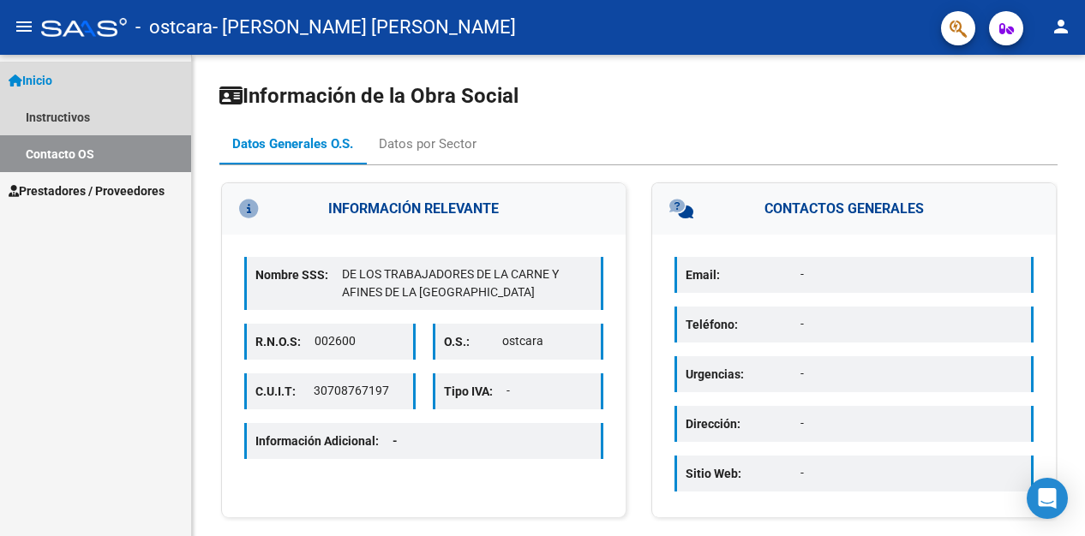
click at [52, 71] on span "Inicio" at bounding box center [31, 80] width 44 height 19
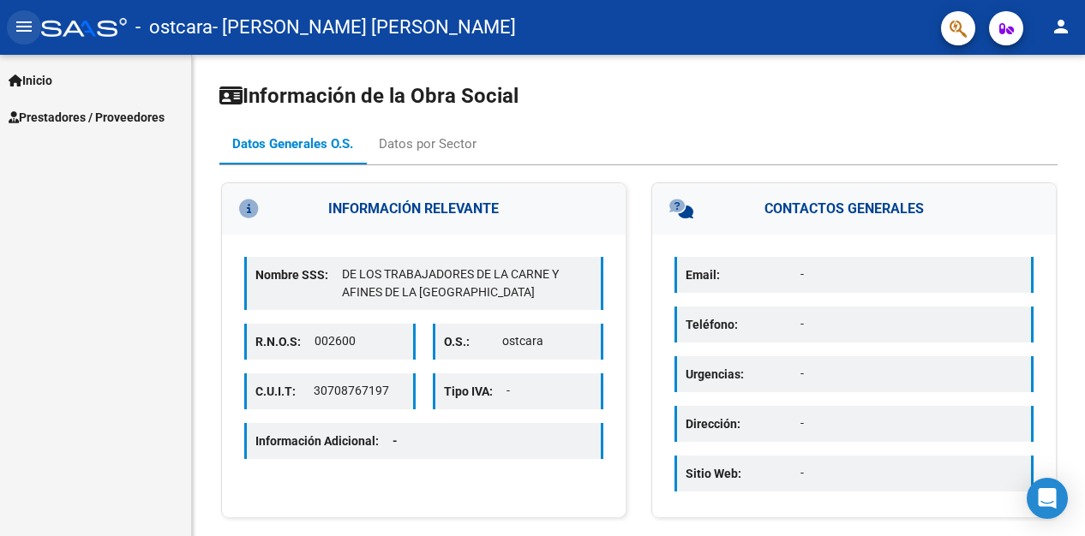
click at [24, 23] on mat-icon "menu" at bounding box center [24, 26] width 21 height 21
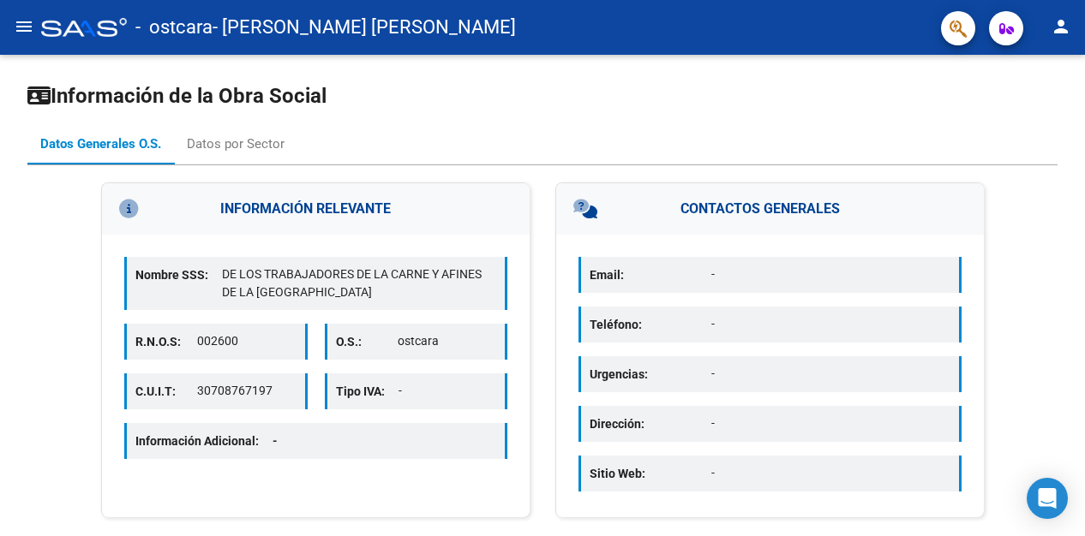
click at [24, 23] on mat-icon "menu" at bounding box center [24, 26] width 21 height 21
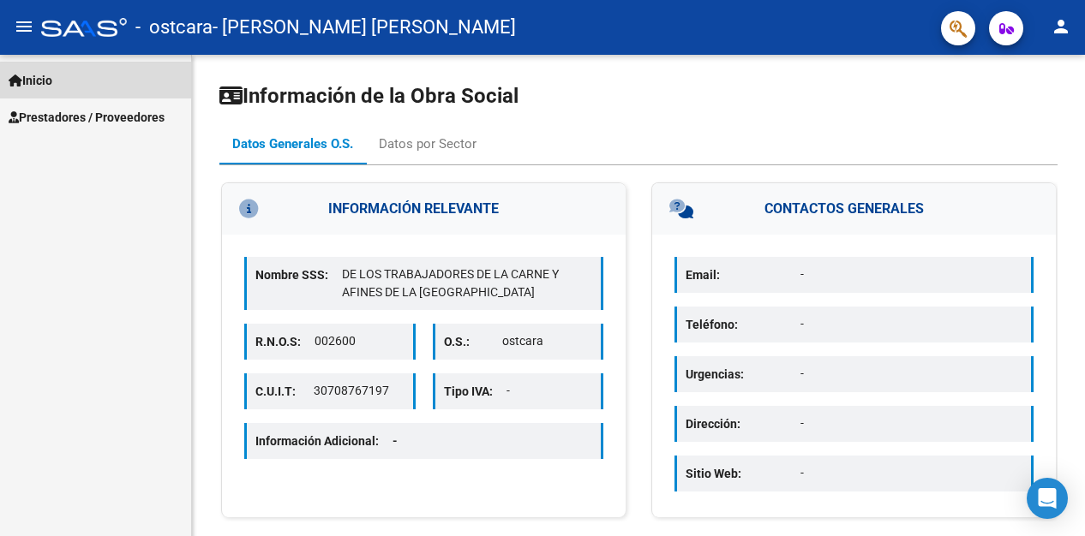
click at [39, 82] on span "Inicio" at bounding box center [31, 80] width 44 height 19
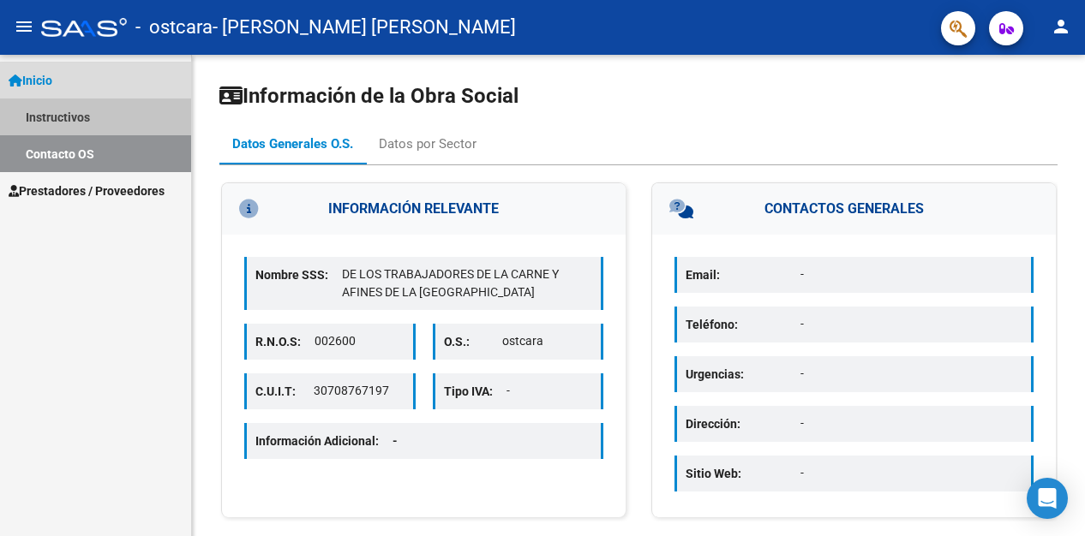
click at [42, 109] on link "Instructivos" at bounding box center [95, 117] width 191 height 37
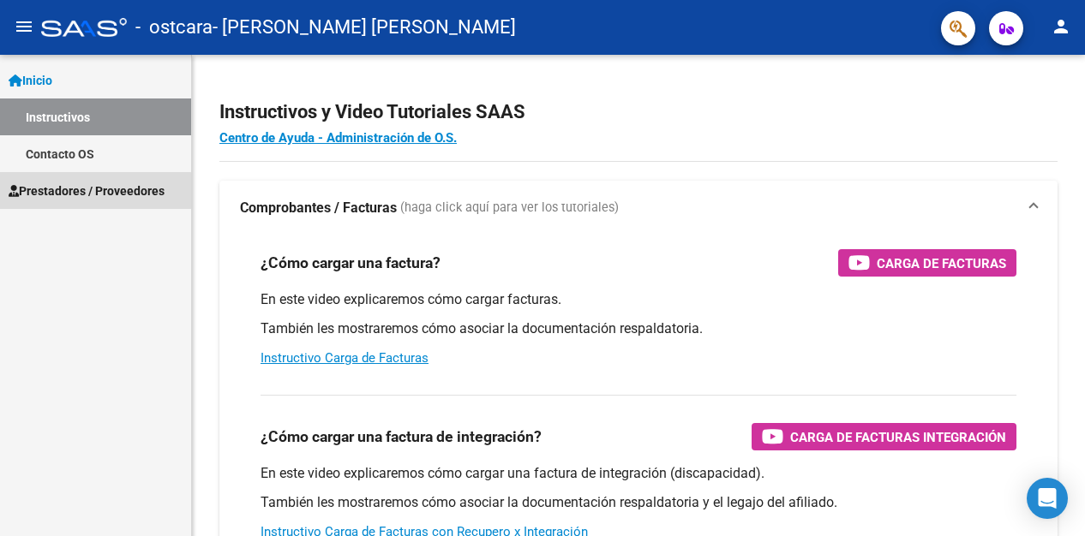
click at [53, 194] on span "Prestadores / Proveedores" at bounding box center [87, 191] width 156 height 19
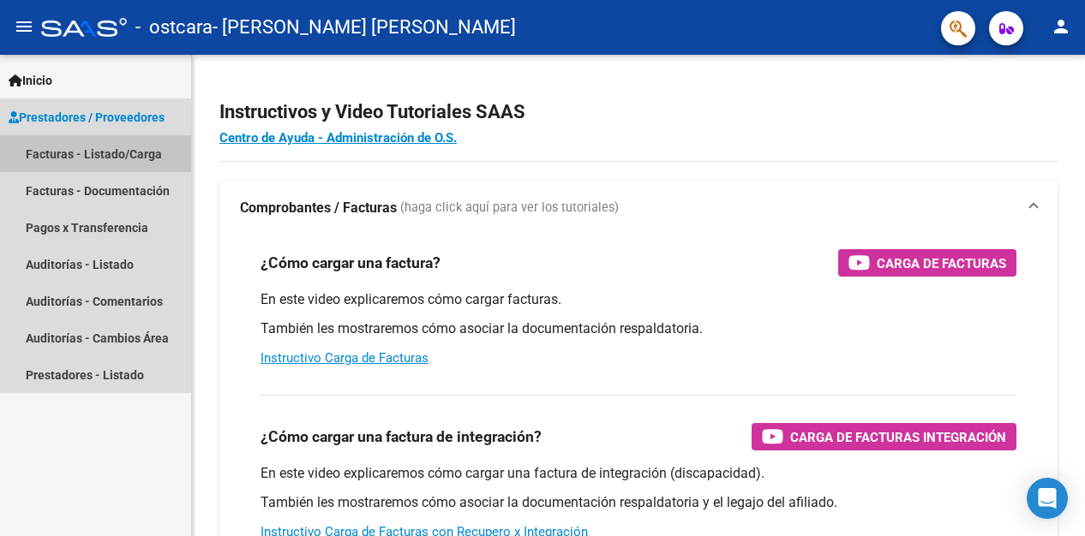
click at [74, 155] on link "Facturas - Listado/Carga" at bounding box center [95, 153] width 191 height 37
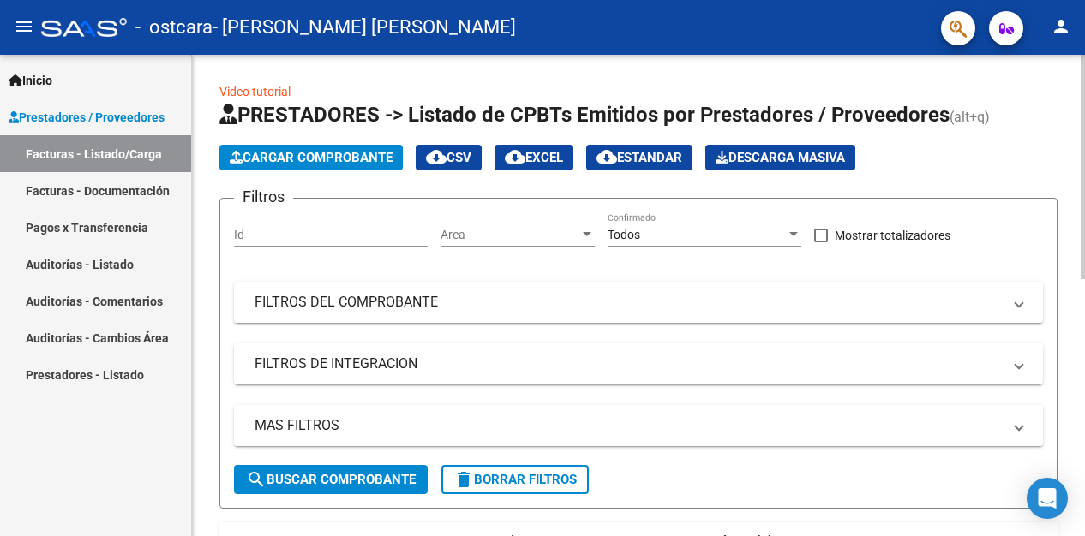
click at [295, 358] on mat-panel-title "FILTROS DE INTEGRACION" at bounding box center [627, 364] width 747 height 19
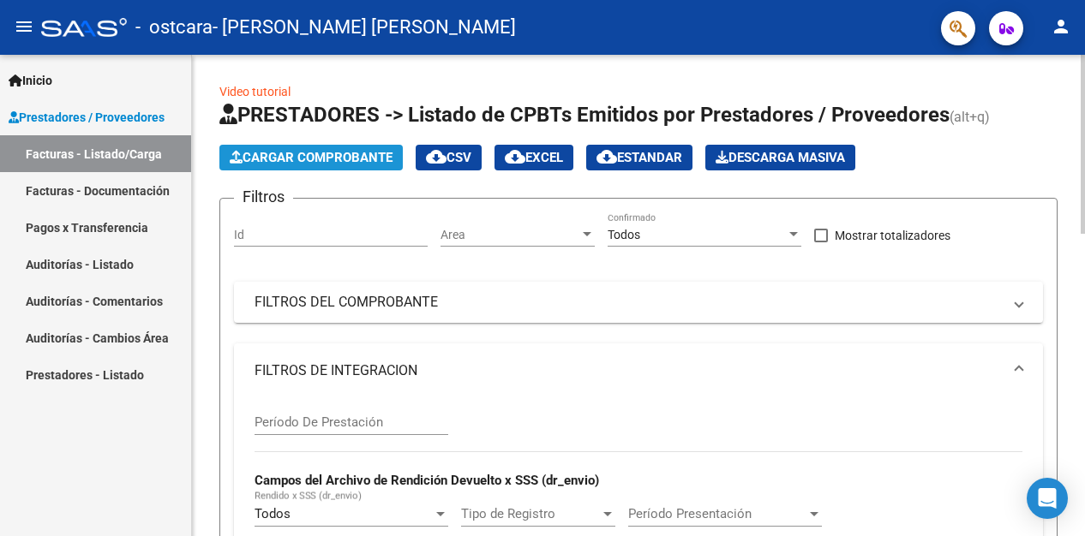
click at [332, 147] on button "Cargar Comprobante" at bounding box center [310, 158] width 183 height 26
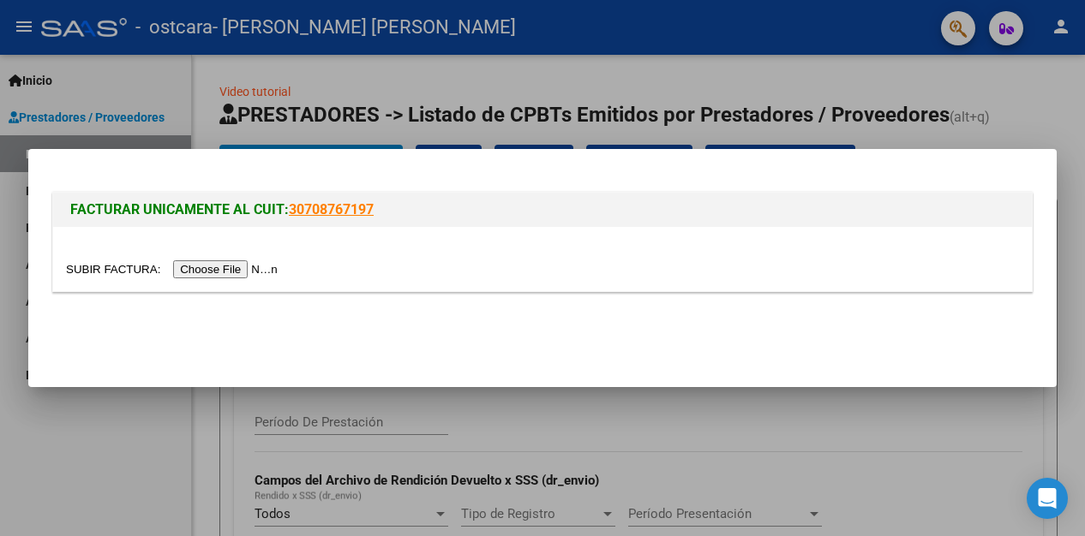
click at [237, 270] on input "file" at bounding box center [174, 269] width 217 height 18
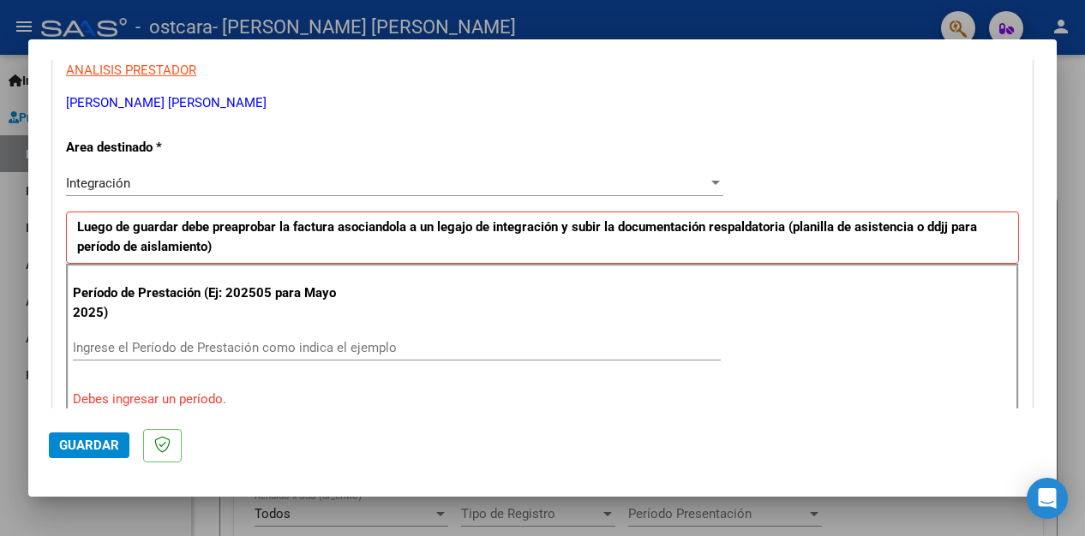
scroll to position [390, 0]
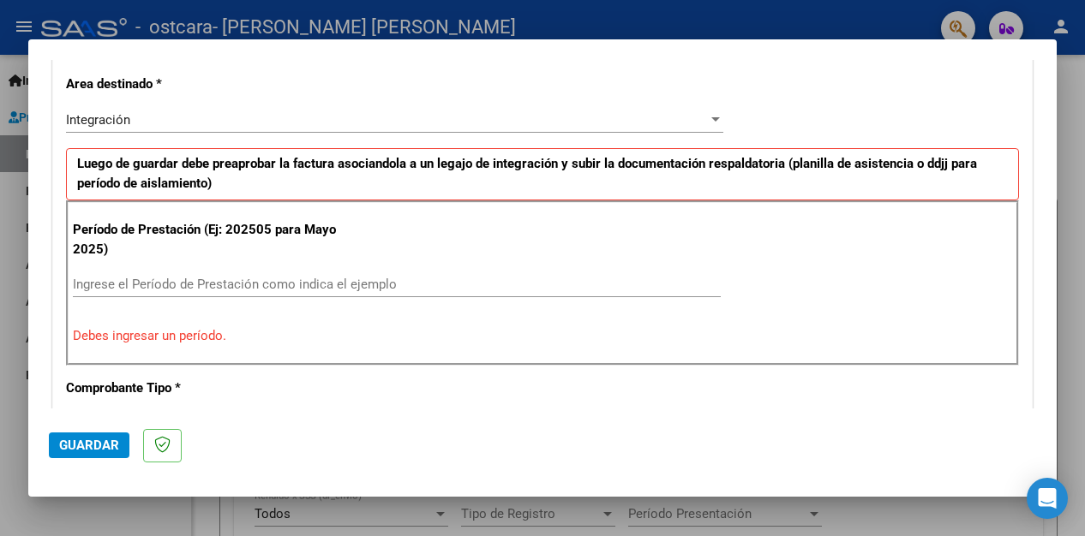
click at [229, 273] on div "Ingrese el Período de Prestación como indica el ejemplo" at bounding box center [397, 285] width 648 height 26
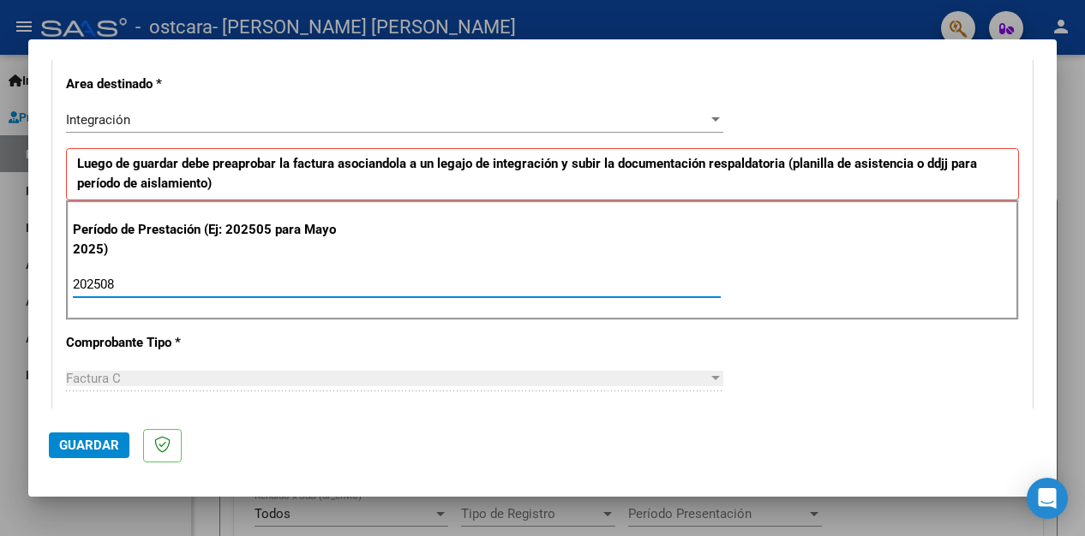
type input "202508"
click at [212, 353] on div "CUIT * 27-31031049-8 Ingresar CUIT ANALISIS PRESTADOR [PERSON_NAME] [PERSON_NAM…" at bounding box center [542, 529] width 978 height 1289
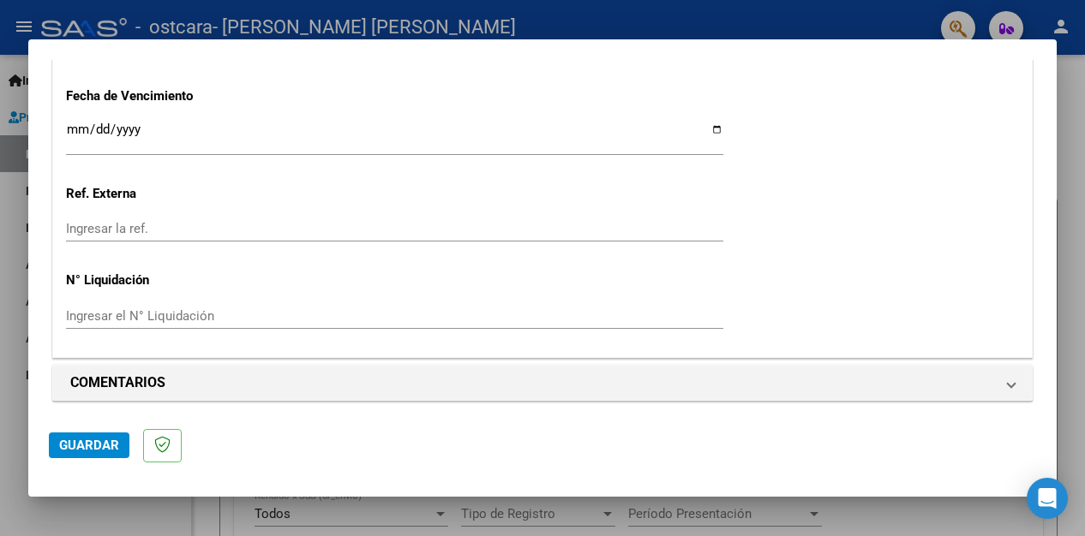
scroll to position [1206, 0]
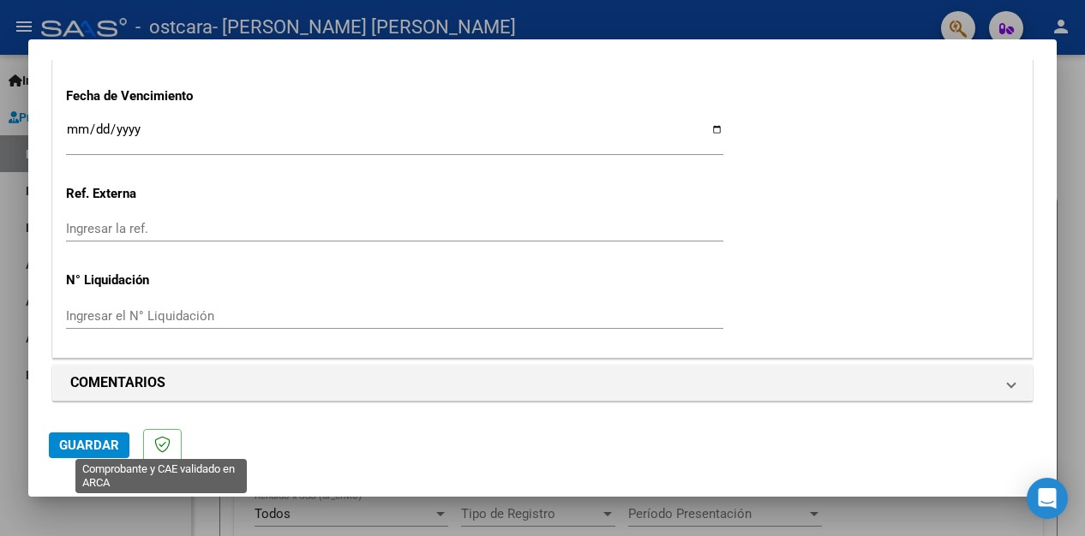
click at [165, 446] on icon at bounding box center [162, 444] width 16 height 17
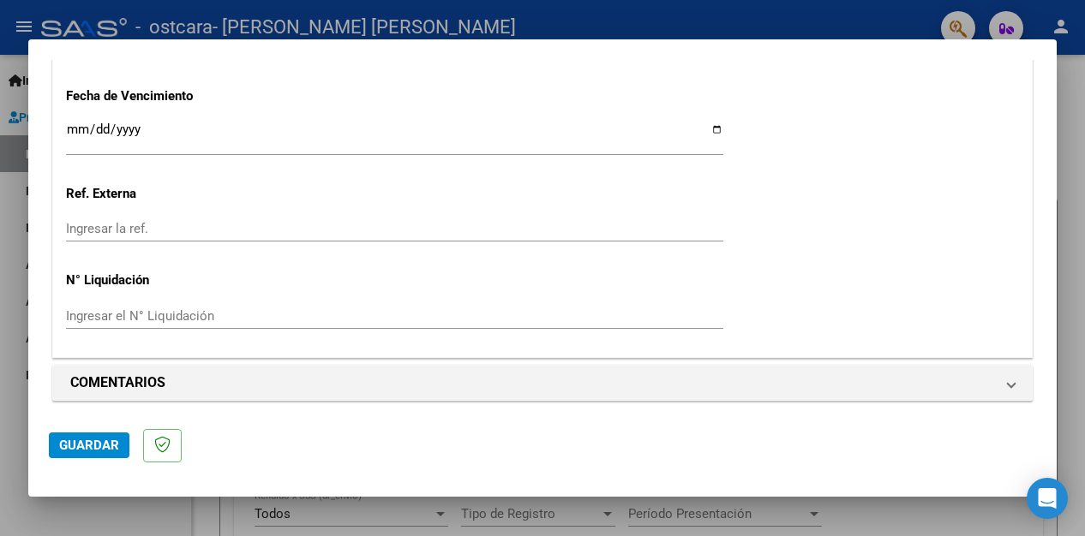
click at [69, 437] on button "Guardar" at bounding box center [89, 446] width 81 height 26
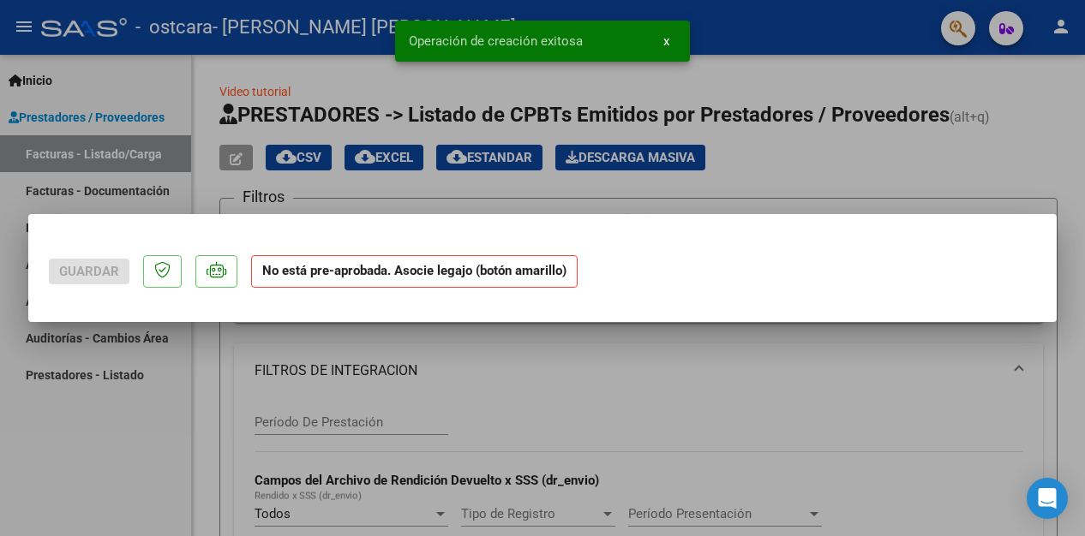
scroll to position [0, 0]
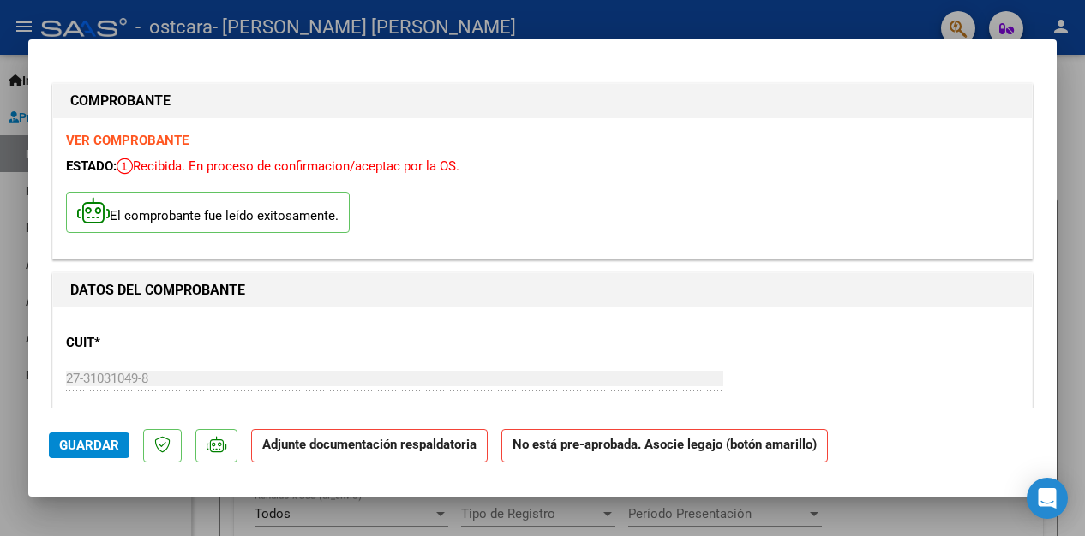
click at [572, 448] on strong "No está pre-aprobada. Asocie legajo (botón amarillo)" at bounding box center [664, 445] width 326 height 33
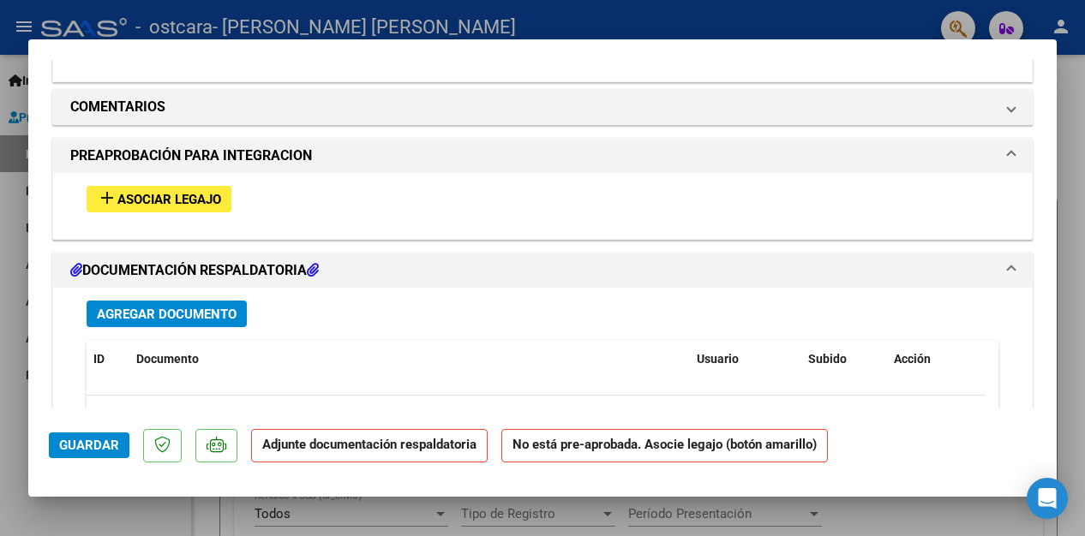
scroll to position [1468, 0]
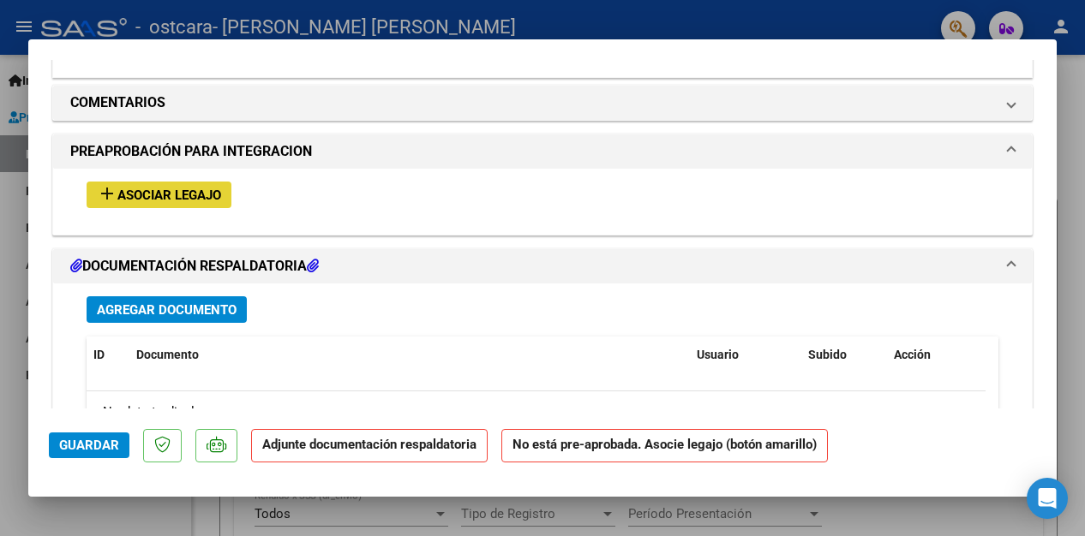
click at [188, 188] on span "Asociar Legajo" at bounding box center [169, 195] width 104 height 15
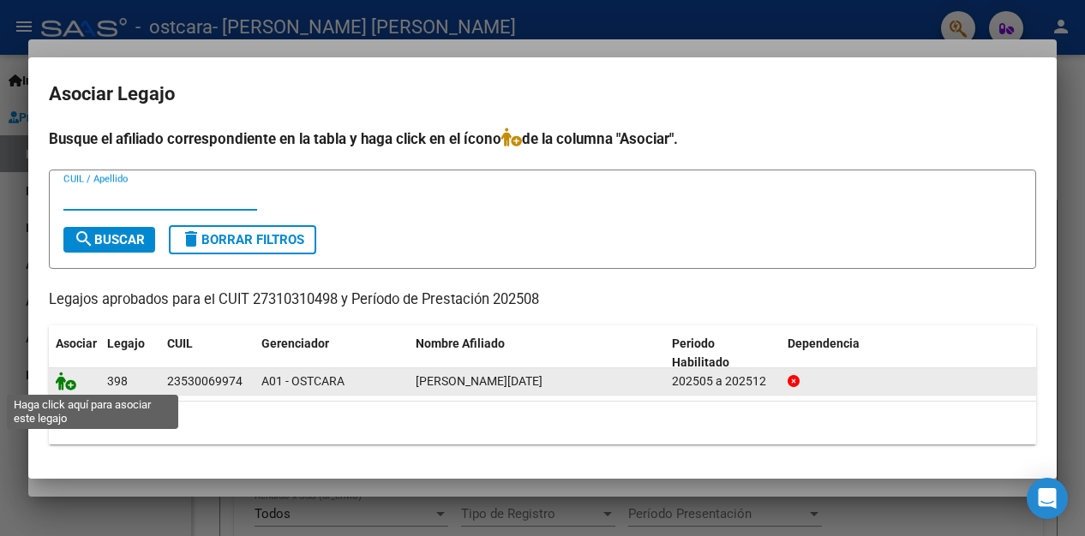
click at [67, 380] on icon at bounding box center [66, 381] width 21 height 19
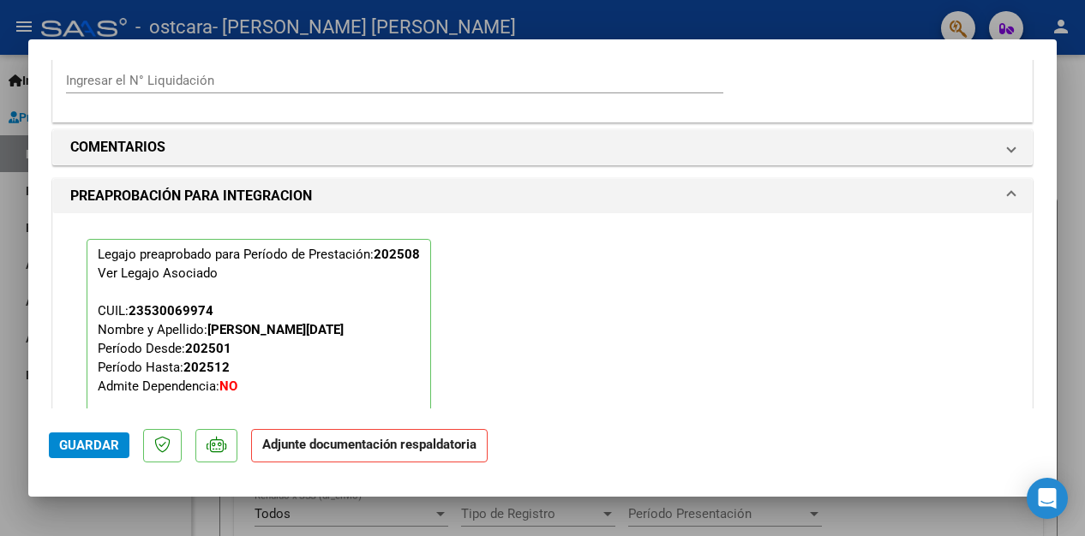
scroll to position [1512, 0]
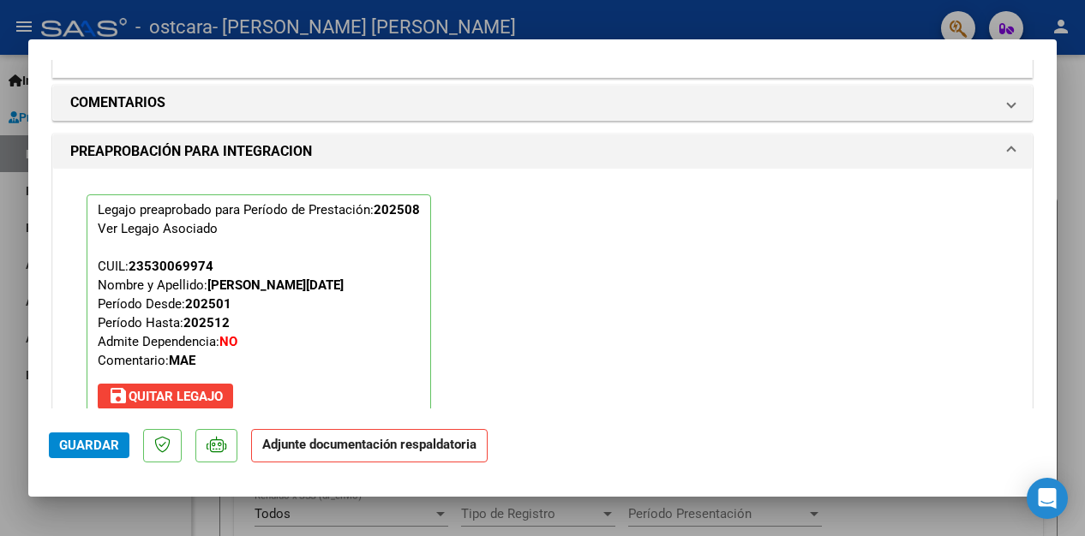
click at [636, 313] on div "Legajo preaprobado para Período de Prestación: 202508 Ver Legajo Asociado CUIL:…" at bounding box center [542, 306] width 937 height 274
drag, startPoint x: 545, startPoint y: 397, endPoint x: 408, endPoint y: 443, distance: 144.7
click at [408, 443] on mat-dialog-container "COMPROBANTE VER COMPROBANTE ESTADO: Recibida. En proceso de confirmacion/acepta…" at bounding box center [542, 267] width 1028 height 457
click at [408, 443] on strong "Adjunte documentación respaldatoria" at bounding box center [369, 444] width 214 height 15
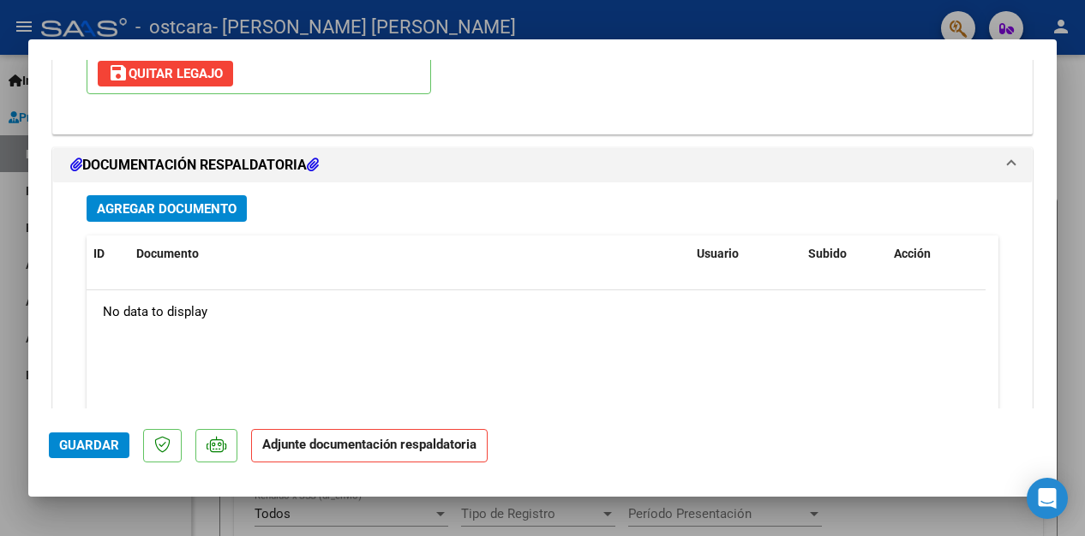
scroll to position [1844, 0]
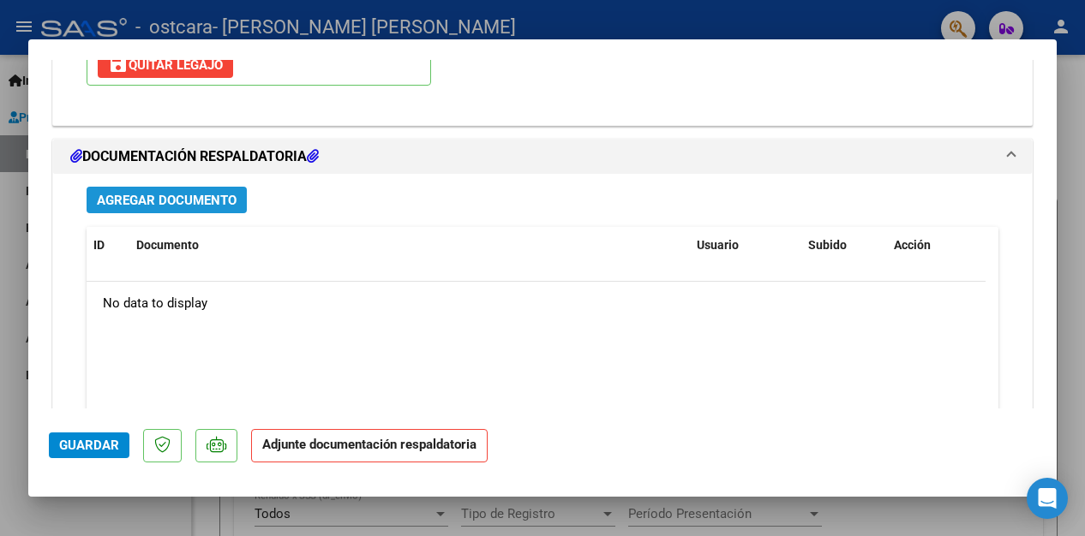
click at [230, 193] on span "Agregar Documento" at bounding box center [167, 200] width 140 height 15
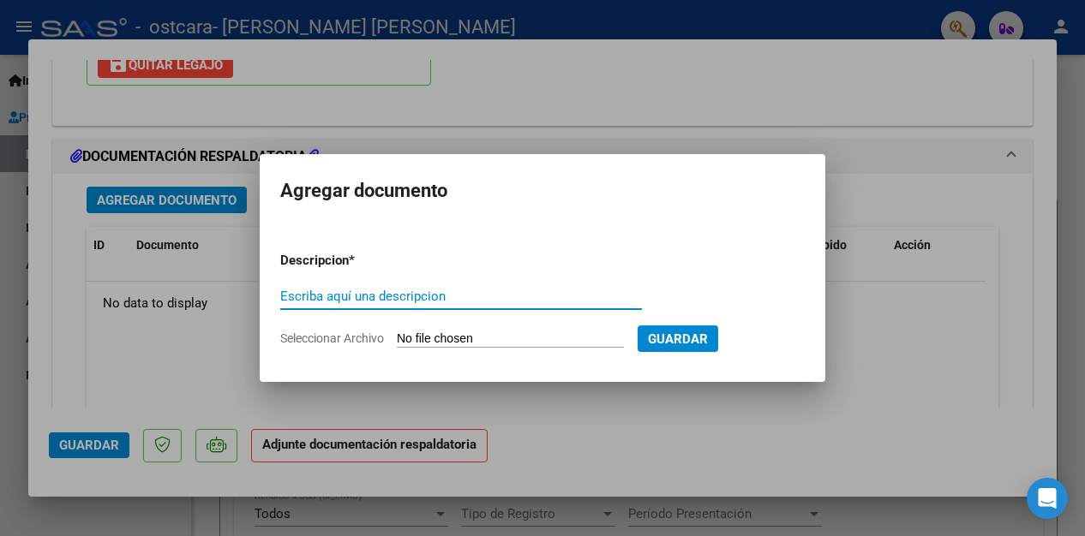
click at [396, 296] on input "Escriba aquí una descripcion" at bounding box center [461, 296] width 362 height 15
click at [420, 298] on input "asistncia mes [PERSON_NAME] 202508" at bounding box center [461, 296] width 362 height 15
type input "asistncia 202508"
click at [421, 333] on input "Seleccionar Archivo" at bounding box center [510, 340] width 227 height 16
type input "C:\fakepath\asistencia agosto.pdf"
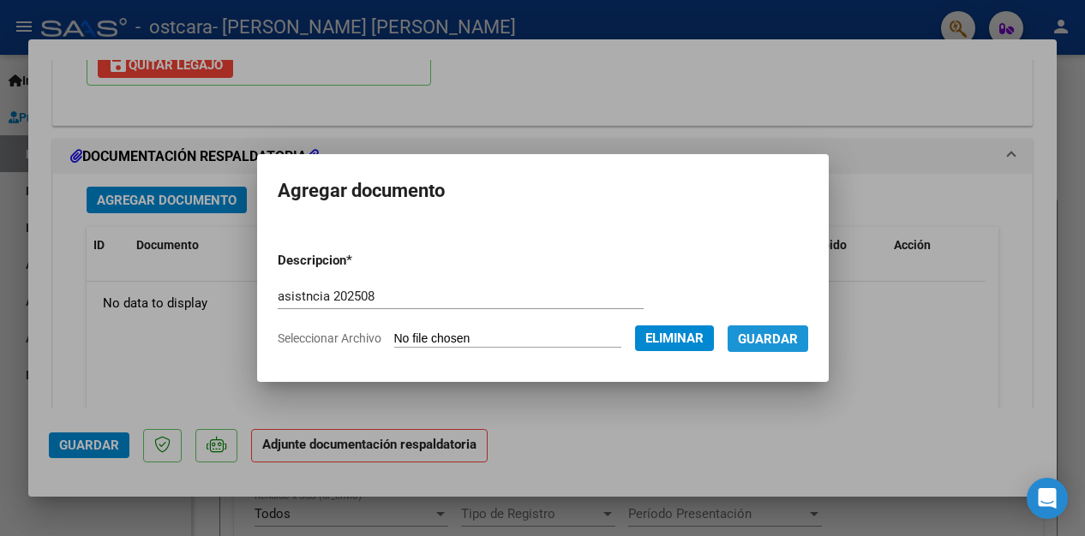
click at [797, 343] on span "Guardar" at bounding box center [768, 339] width 60 height 15
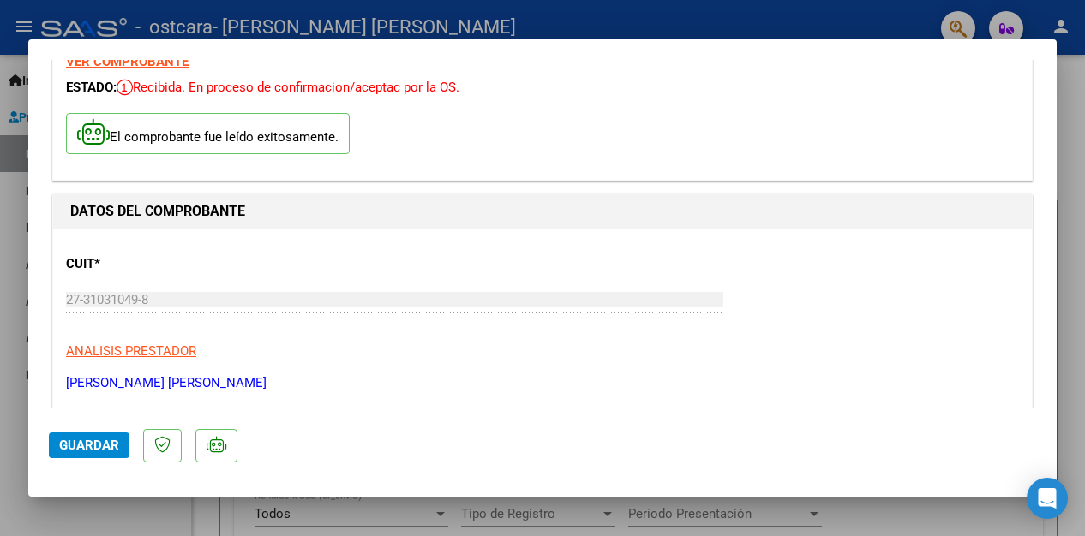
scroll to position [0, 0]
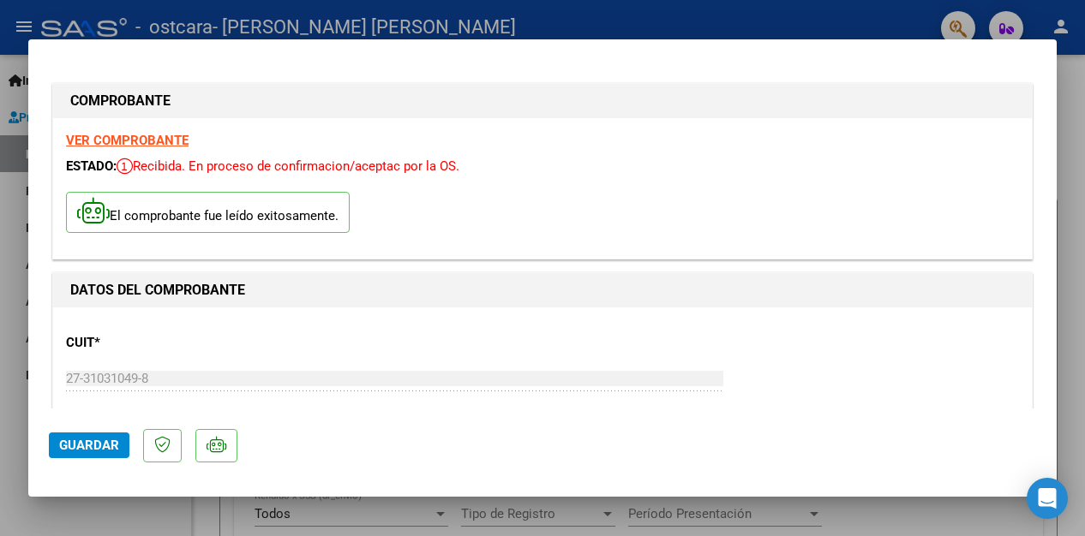
click at [399, 15] on div at bounding box center [542, 268] width 1085 height 536
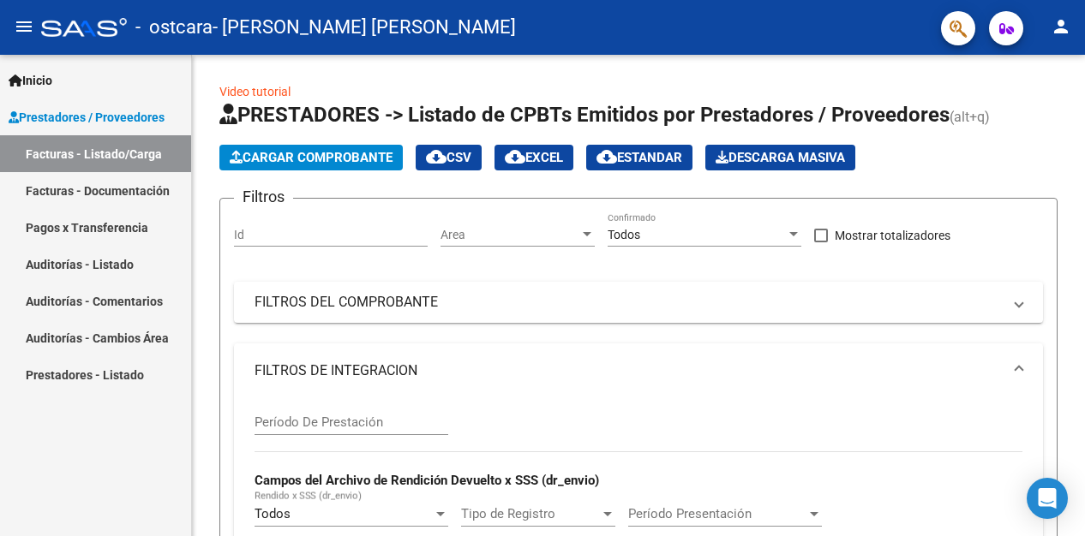
click at [148, 434] on div "Inicio Instructivos Contacto OS Prestadores / Proveedores Facturas - Listado/Ca…" at bounding box center [95, 295] width 191 height 481
click at [1034, 145] on div "Cargar Comprobante cloud_download CSV cloud_download EXCEL cloud_download Estan…" at bounding box center [638, 158] width 838 height 26
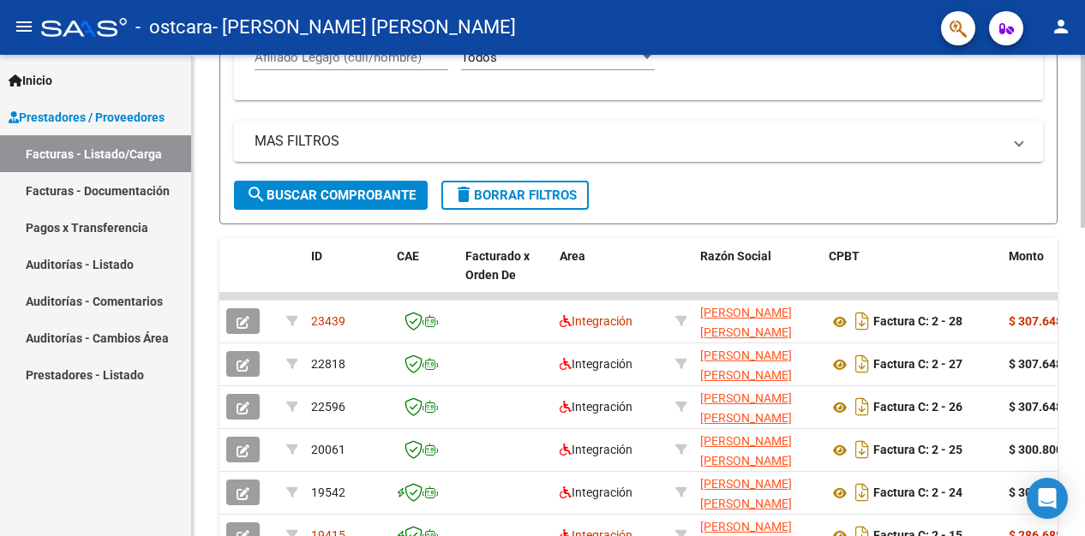
scroll to position [583, 0]
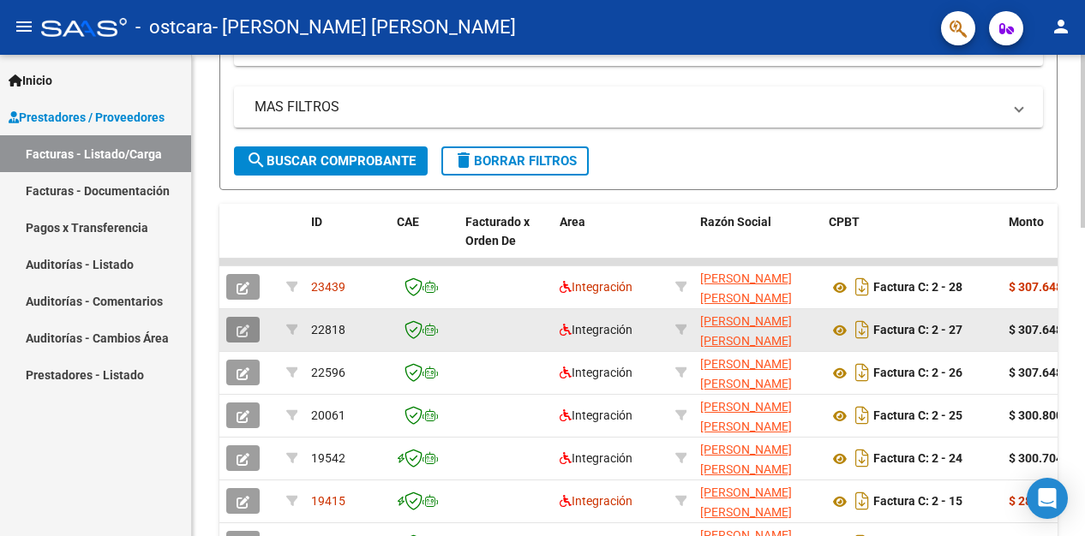
click at [237, 330] on icon "button" at bounding box center [242, 331] width 13 height 13
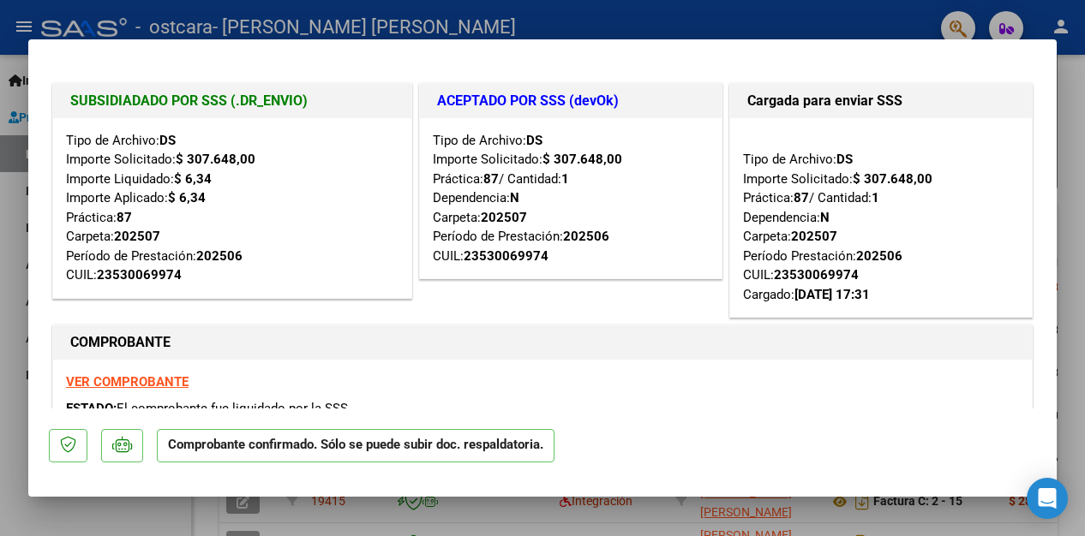
click at [48, 10] on div at bounding box center [542, 268] width 1085 height 536
type input "$ 0,00"
